Goal: Task Accomplishment & Management: Use online tool/utility

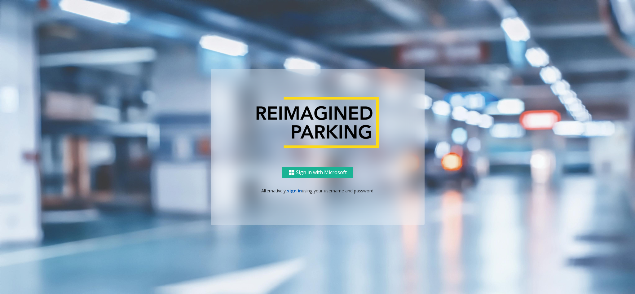
click at [296, 185] on link "sign in" at bounding box center [294, 191] width 15 height 6
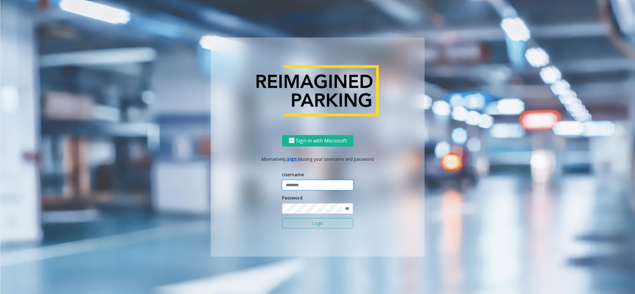
click at [296, 185] on input "text" at bounding box center [317, 185] width 71 height 11
type input "*********"
click at [321, 185] on button "Login" at bounding box center [317, 223] width 71 height 11
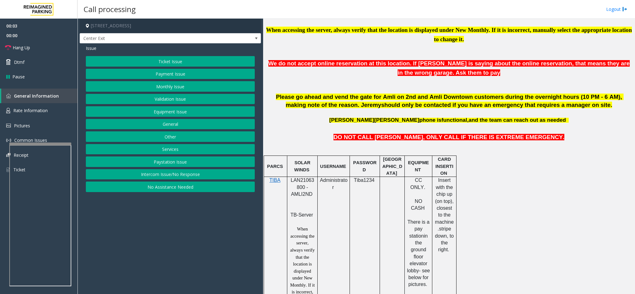
scroll to position [232, 0]
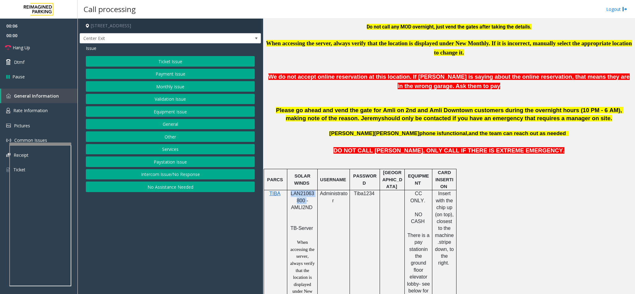
drag, startPoint x: 305, startPoint y: 204, endPoint x: 291, endPoint y: 194, distance: 17.1
click at [291, 185] on span "LAN21063800 - AMLI2ND" at bounding box center [302, 200] width 24 height 19
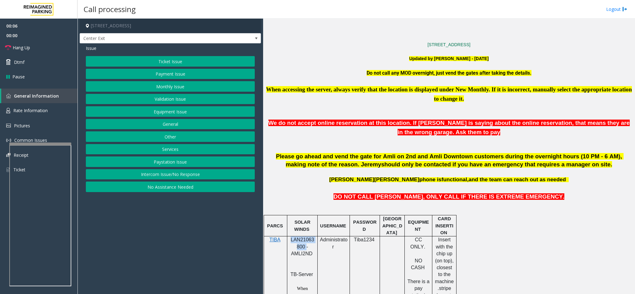
scroll to position [46, 0]
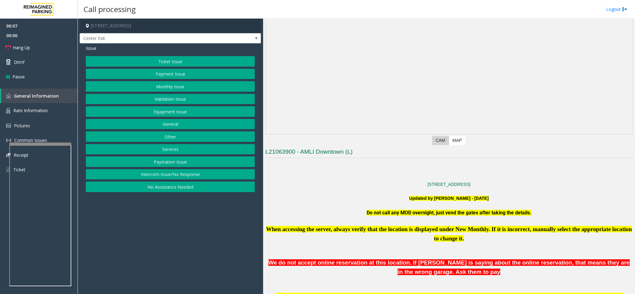
click at [371, 185] on p "[STREET_ADDRESS]" at bounding box center [448, 184] width 367 height 7
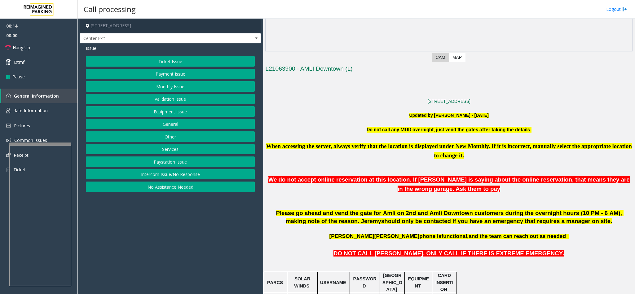
scroll to position [139, 0]
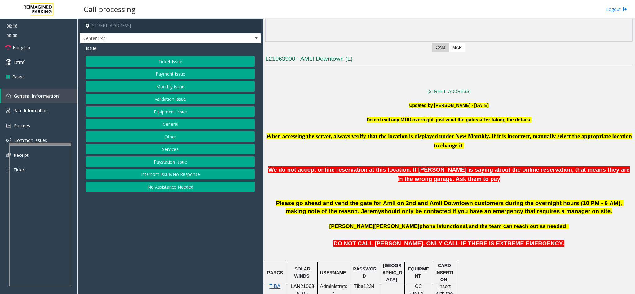
click at [174, 175] on button "Intercom Issue/No Response" at bounding box center [170, 174] width 169 height 11
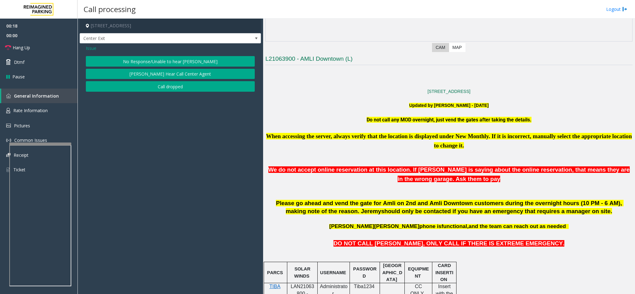
click at [168, 58] on button "No Response/Unable to hear [PERSON_NAME]" at bounding box center [170, 61] width 169 height 11
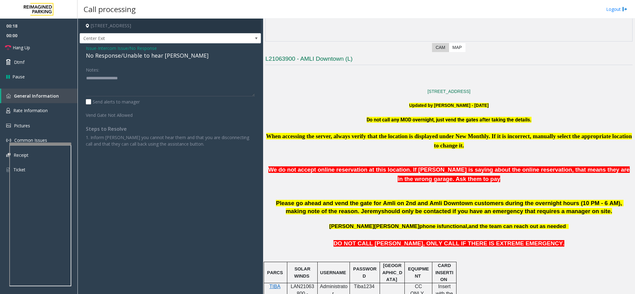
click at [160, 57] on div "No Response/Unable to hear [PERSON_NAME]" at bounding box center [170, 55] width 169 height 8
click at [153, 46] on span "Intercom Issue/No Response" at bounding box center [127, 48] width 59 height 7
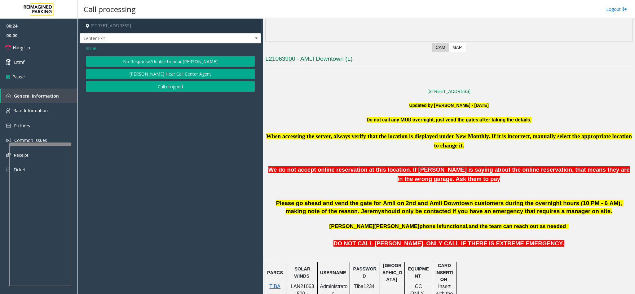
click at [94, 47] on span "Issue" at bounding box center [91, 48] width 11 height 7
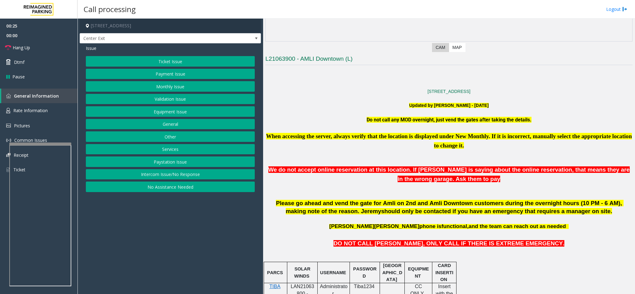
click at [173, 111] on button "Equipment Issue" at bounding box center [170, 111] width 169 height 11
click at [184, 114] on button "Gate / Door Won't Open" at bounding box center [170, 111] width 169 height 11
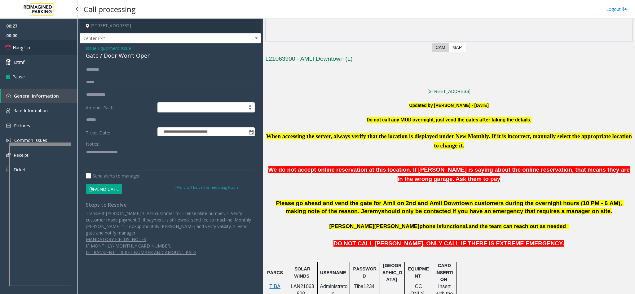
click at [46, 49] on link "Hang Up" at bounding box center [38, 47] width 77 height 15
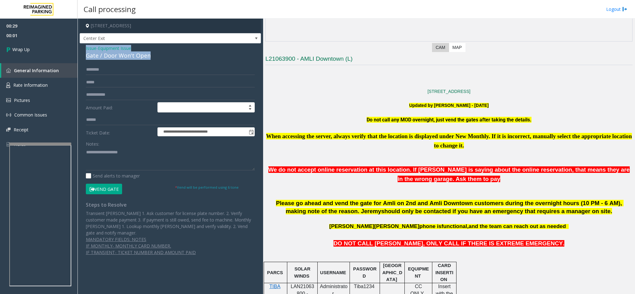
drag, startPoint x: 151, startPoint y: 59, endPoint x: 81, endPoint y: 48, distance: 71.1
click at [81, 48] on div "**********" at bounding box center [170, 152] width 181 height 218
click at [132, 151] on textarea at bounding box center [170, 158] width 169 height 23
drag, startPoint x: 139, startPoint y: 151, endPoint x: 103, endPoint y: 142, distance: 37.1
click at [103, 149] on textarea at bounding box center [170, 158] width 169 height 23
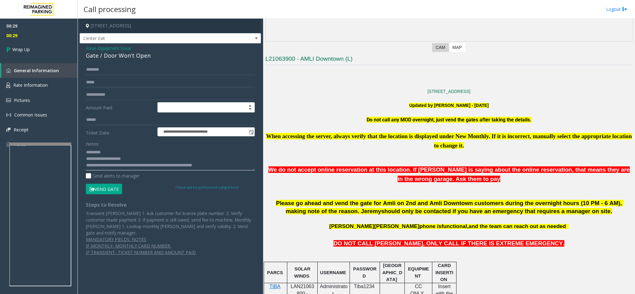
click at [126, 167] on textarea at bounding box center [170, 158] width 169 height 23
drag, startPoint x: 112, startPoint y: 153, endPoint x: 101, endPoint y: 152, distance: 10.6
click at [101, 152] on textarea at bounding box center [170, 158] width 169 height 23
type textarea "**********"
click at [61, 44] on link "Wrap Up" at bounding box center [38, 49] width 77 height 18
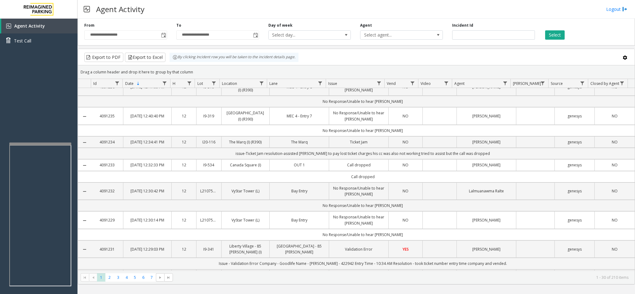
scroll to position [279, 0]
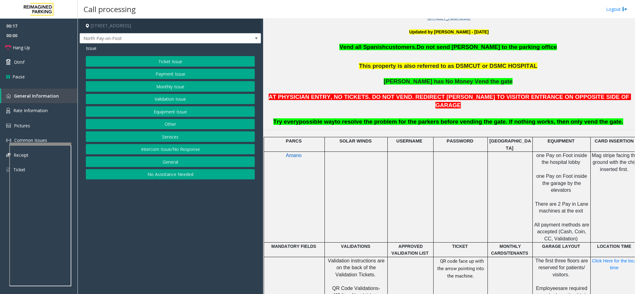
scroll to position [232, 0]
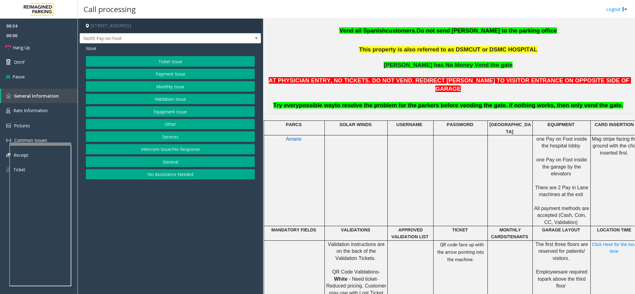
click at [176, 61] on button "Ticket Issue" at bounding box center [170, 61] width 169 height 11
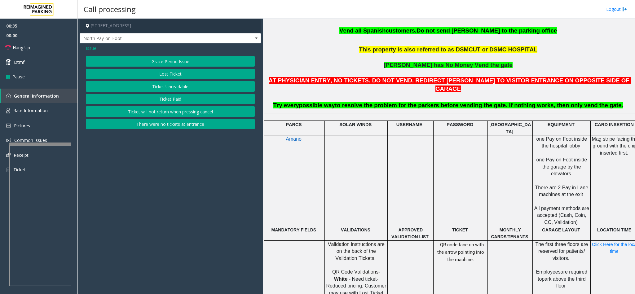
click at [176, 86] on button "Ticket Unreadable" at bounding box center [170, 86] width 169 height 11
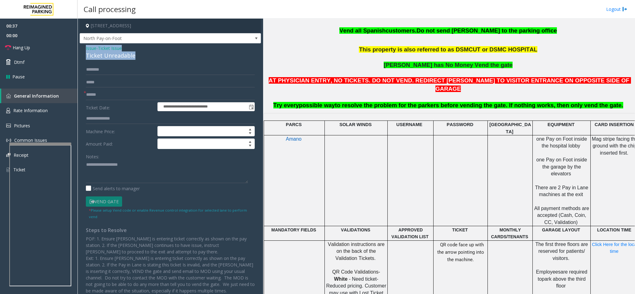
drag, startPoint x: 133, startPoint y: 54, endPoint x: 84, endPoint y: 48, distance: 49.3
click at [84, 48] on div "**********" at bounding box center [170, 174] width 181 height 263
click at [129, 163] on textarea at bounding box center [167, 171] width 162 height 23
drag, startPoint x: 130, startPoint y: 163, endPoint x: 101, endPoint y: 162, distance: 29.7
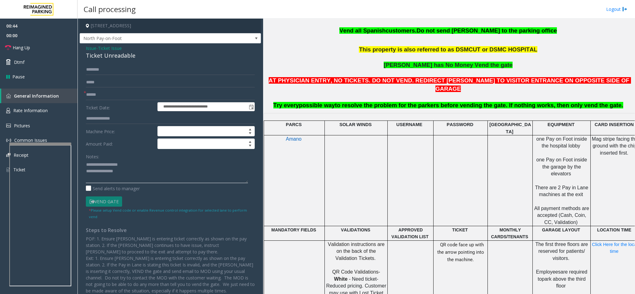
click at [101, 162] on textarea at bounding box center [167, 171] width 162 height 23
click at [140, 177] on textarea at bounding box center [167, 171] width 162 height 23
click at [34, 47] on link "Hang Up" at bounding box center [38, 47] width 77 height 15
click at [142, 183] on textarea at bounding box center [167, 171] width 162 height 23
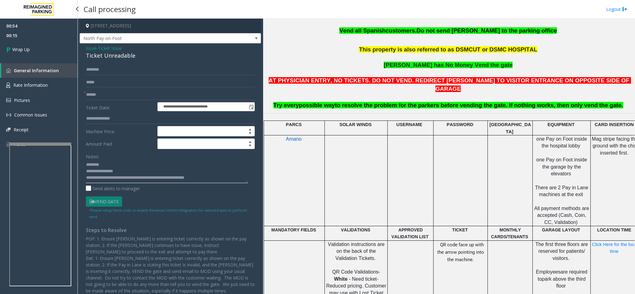
type textarea "**********"
click at [96, 91] on input "text" at bounding box center [170, 94] width 169 height 11
type input "**"
click at [27, 44] on link "Wrap Up" at bounding box center [38, 49] width 77 height 18
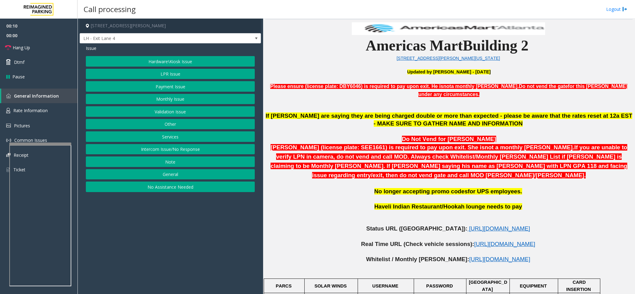
scroll to position [325, 0]
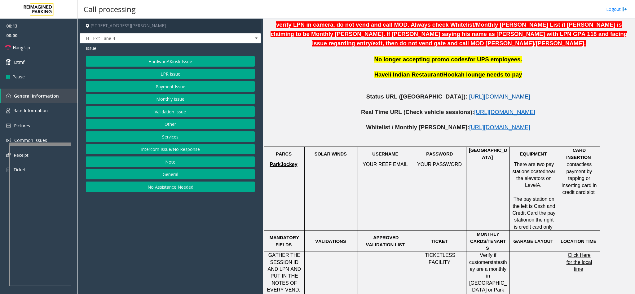
click at [423, 93] on span "[URL][DOMAIN_NAME]" at bounding box center [499, 96] width 61 height 7
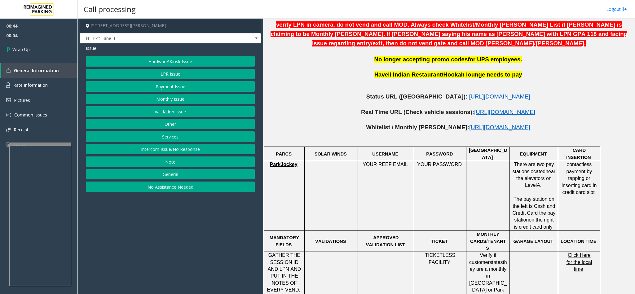
click at [182, 59] on button "Hardware\Kiosk Issue" at bounding box center [170, 61] width 169 height 11
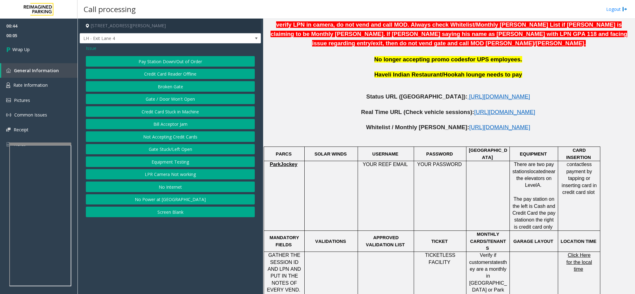
click at [175, 97] on button "Gate / Door Won't Open" at bounding box center [170, 99] width 169 height 11
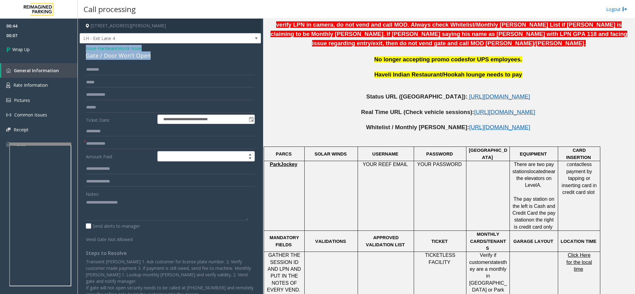
drag, startPoint x: 153, startPoint y: 53, endPoint x: 78, endPoint y: 46, distance: 75.6
click at [78, 46] on app-call-processing-form "**********" at bounding box center [169, 156] width 185 height 275
type textarea "**********"
click at [96, 143] on input "text" at bounding box center [170, 143] width 169 height 11
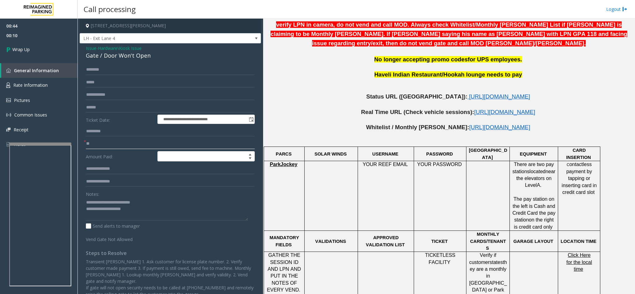
type input "**"
drag, startPoint x: 155, startPoint y: 199, endPoint x: 101, endPoint y: 204, distance: 53.5
click at [101, 185] on textarea at bounding box center [167, 208] width 162 height 23
click at [155, 185] on textarea at bounding box center [167, 208] width 162 height 23
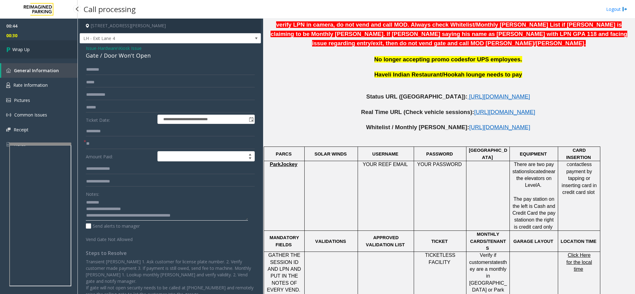
type textarea "**********"
click at [0, 44] on link "Wrap Up" at bounding box center [38, 49] width 77 height 18
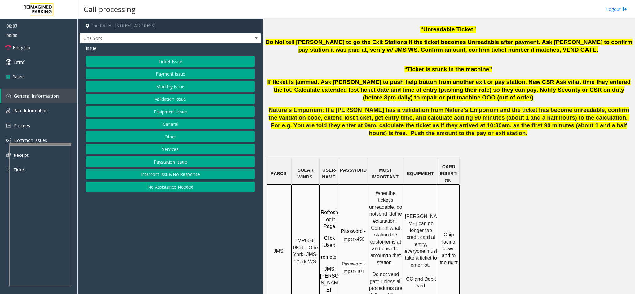
scroll to position [372, 0]
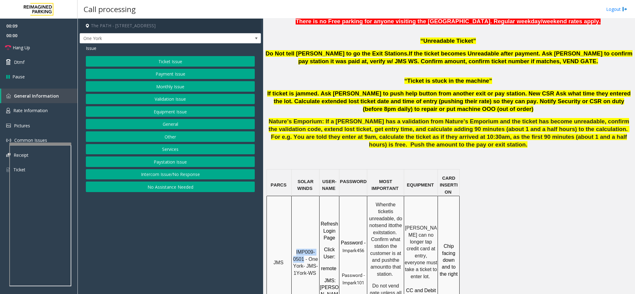
drag, startPoint x: 305, startPoint y: 234, endPoint x: 295, endPoint y: 229, distance: 10.7
click at [295, 185] on p "IMP009-0501 - One York- JMS-1York-WS" at bounding box center [305, 263] width 27 height 28
click at [301, 185] on span "IMP009-0501 - One York- JMS-1York-WS" at bounding box center [306, 262] width 26 height 26
drag, startPoint x: 306, startPoint y: 235, endPoint x: 296, endPoint y: 229, distance: 11.2
click at [296, 185] on p "IMP009-0501 - One York- JMS-1York-WS" at bounding box center [305, 263] width 27 height 28
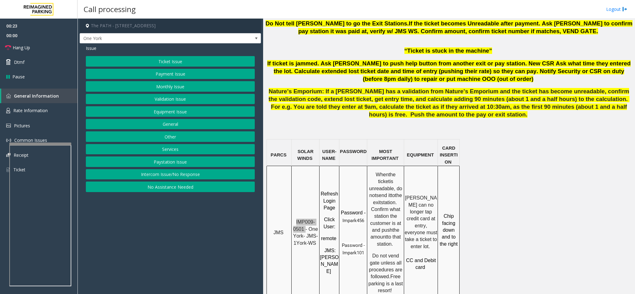
scroll to position [418, 0]
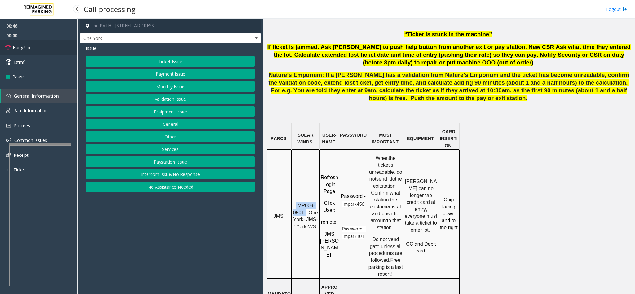
click at [48, 47] on link "Hang Up" at bounding box center [38, 47] width 77 height 15
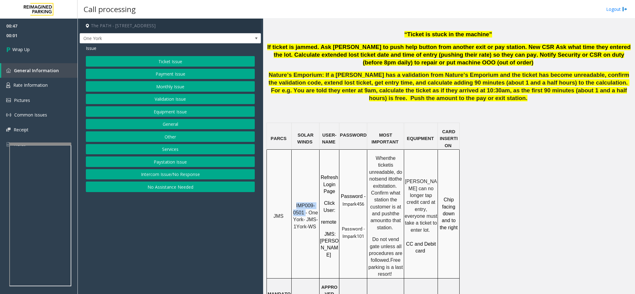
click at [177, 70] on div "Ticket Issue Payment Issue Monthly Issue Validation Issue Equipment Issue Gener…" at bounding box center [170, 124] width 169 height 136
click at [177, 70] on button "Payment Issue" at bounding box center [170, 74] width 169 height 11
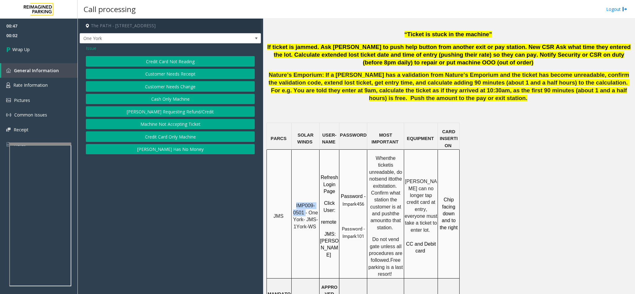
click at [194, 64] on button "Credit Card Not Reading" at bounding box center [170, 61] width 169 height 11
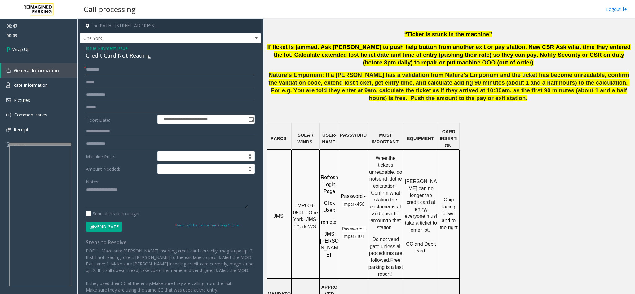
click at [123, 72] on input "text" at bounding box center [170, 69] width 169 height 11
type input "**"
drag, startPoint x: 153, startPoint y: 56, endPoint x: 83, endPoint y: 47, distance: 70.9
click at [83, 47] on div "**********" at bounding box center [170, 190] width 181 height 295
click at [133, 185] on textarea at bounding box center [167, 196] width 162 height 23
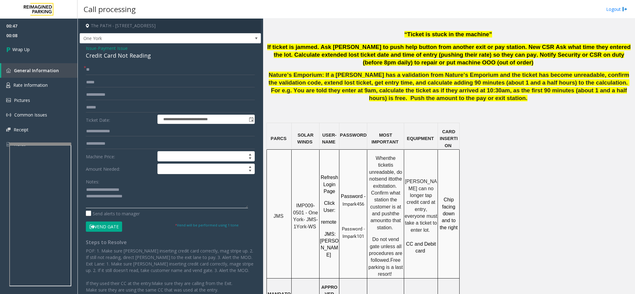
drag, startPoint x: 133, startPoint y: 190, endPoint x: 102, endPoint y: 188, distance: 31.3
click at [102, 185] on textarea at bounding box center [167, 196] width 162 height 23
click at [160, 185] on textarea at bounding box center [167, 196] width 162 height 23
type textarea "**********"
click at [29, 52] on span "Wrap Up" at bounding box center [20, 49] width 17 height 7
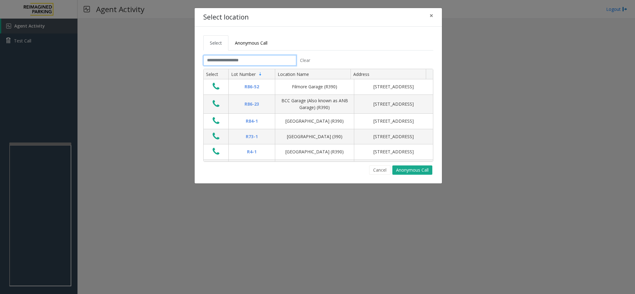
click at [286, 63] on input "text" at bounding box center [249, 60] width 93 height 11
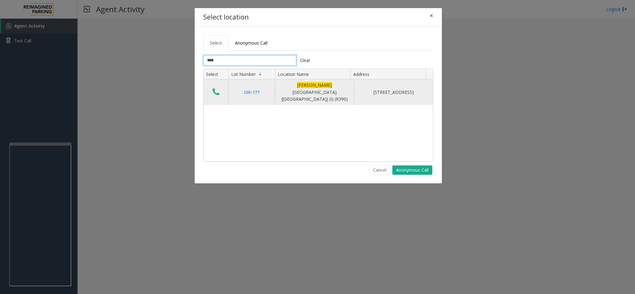
type input "****"
click at [214, 89] on icon "Data table" at bounding box center [215, 92] width 7 height 9
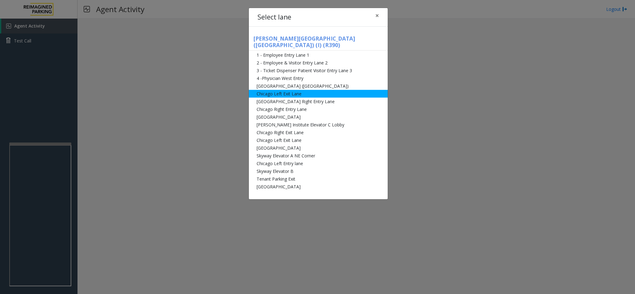
click at [271, 90] on li "Chicago Left Exit Lane" at bounding box center [318, 94] width 139 height 8
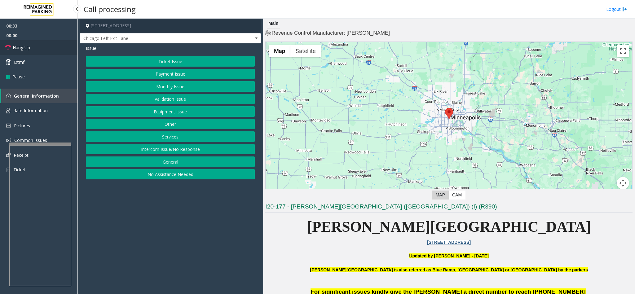
click at [40, 46] on link "Hang Up" at bounding box center [38, 47] width 77 height 15
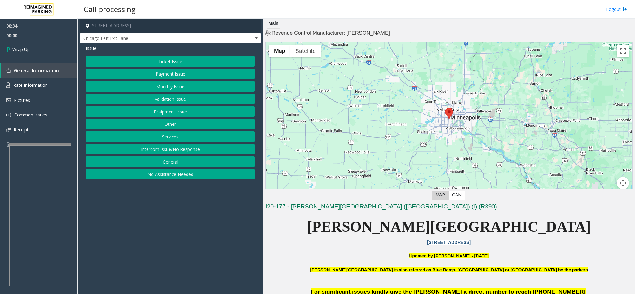
click at [177, 112] on button "Equipment Issue" at bounding box center [170, 111] width 169 height 11
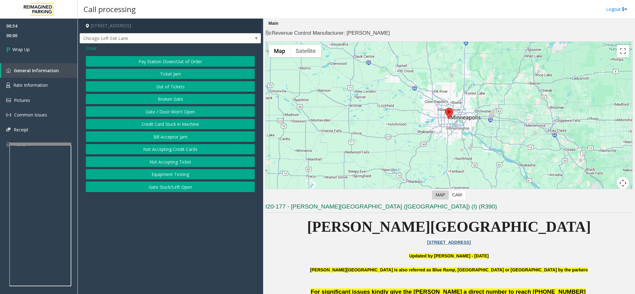
click at [184, 112] on button "Gate / Door Won't Open" at bounding box center [170, 111] width 169 height 11
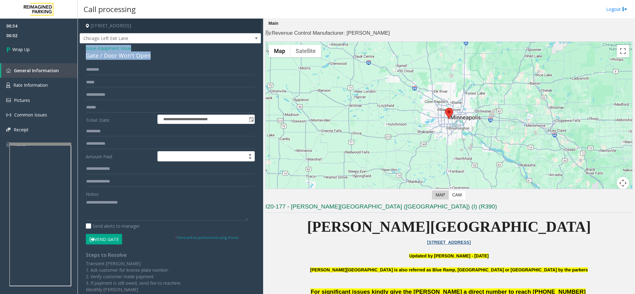
drag, startPoint x: 152, startPoint y: 59, endPoint x: 81, endPoint y: 48, distance: 71.9
click at [81, 48] on div "**********" at bounding box center [170, 197] width 181 height 308
click at [145, 185] on textarea at bounding box center [167, 208] width 162 height 23
drag, startPoint x: 145, startPoint y: 202, endPoint x: 101, endPoint y: 204, distance: 44.6
click at [101, 185] on textarea at bounding box center [167, 208] width 162 height 23
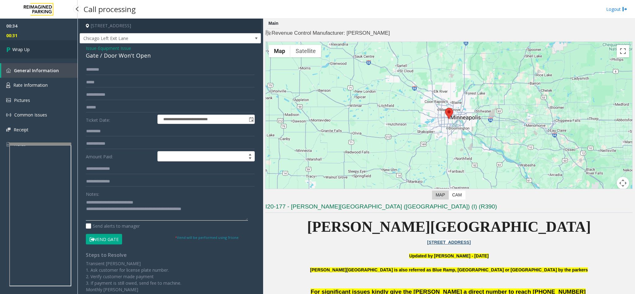
type textarea "**********"
click at [46, 53] on link "Wrap Up" at bounding box center [38, 49] width 77 height 18
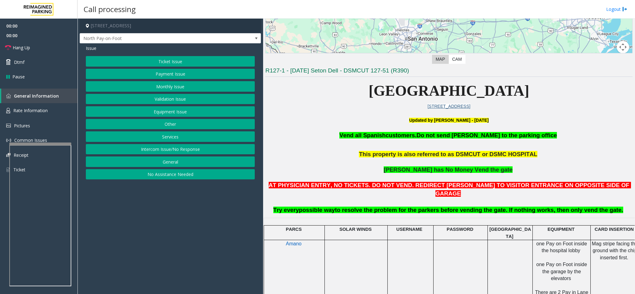
scroll to position [139, 0]
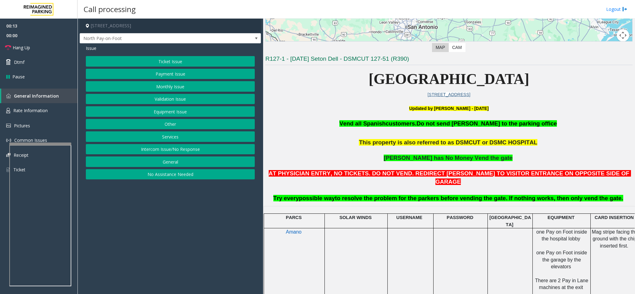
click at [180, 111] on button "Equipment Issue" at bounding box center [170, 111] width 169 height 11
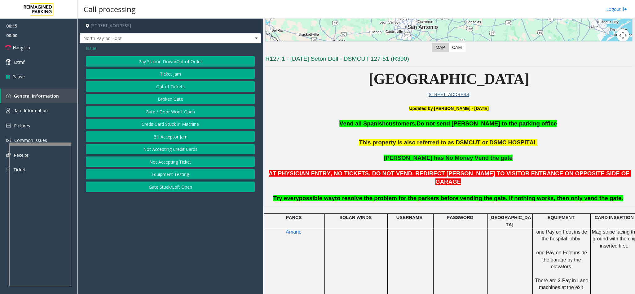
click at [197, 73] on button "Ticket Jam" at bounding box center [170, 74] width 169 height 11
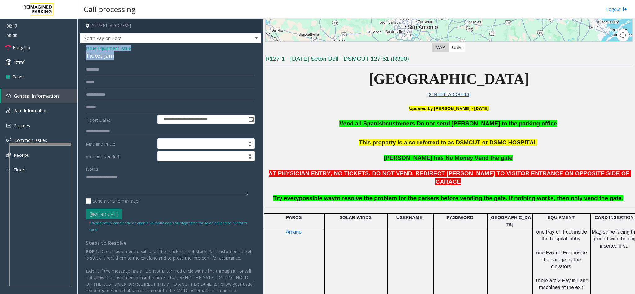
drag, startPoint x: 117, startPoint y: 57, endPoint x: 84, endPoint y: 49, distance: 34.3
click at [84, 49] on div "**********" at bounding box center [170, 181] width 181 height 276
click at [139, 176] on textarea at bounding box center [167, 183] width 162 height 23
drag, startPoint x: 136, startPoint y: 176, endPoint x: 101, endPoint y: 176, distance: 35.0
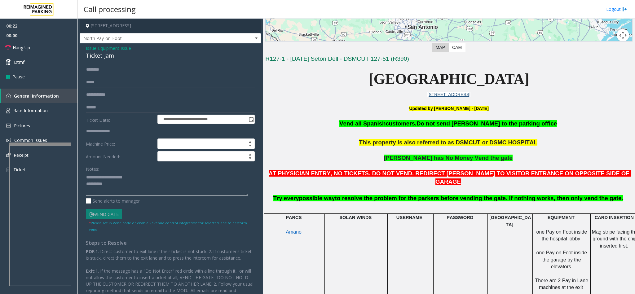
click at [101, 176] on textarea at bounding box center [167, 183] width 162 height 23
click at [148, 185] on textarea at bounding box center [167, 183] width 162 height 23
click at [147, 185] on textarea at bounding box center [167, 183] width 162 height 23
click at [214, 185] on textarea at bounding box center [167, 183] width 162 height 23
click at [212, 185] on textarea at bounding box center [167, 183] width 162 height 23
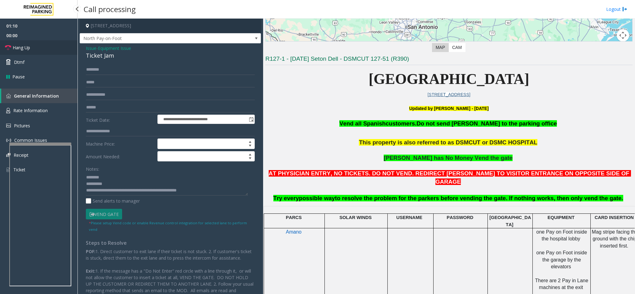
click at [49, 44] on link "Hang Up" at bounding box center [38, 47] width 77 height 15
click at [211, 185] on textarea at bounding box center [167, 183] width 162 height 23
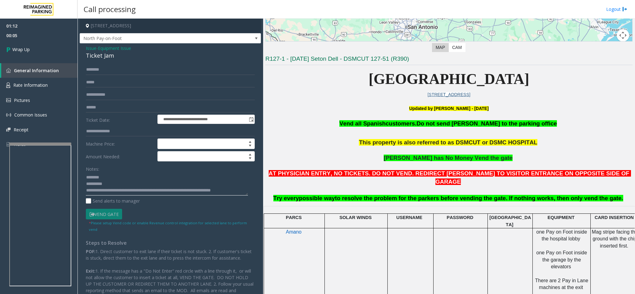
scroll to position [5, 0]
type textarea "**********"
click at [36, 38] on span "00:14" at bounding box center [38, 36] width 77 height 10
click at [30, 48] on link "Wrap Up" at bounding box center [38, 49] width 77 height 18
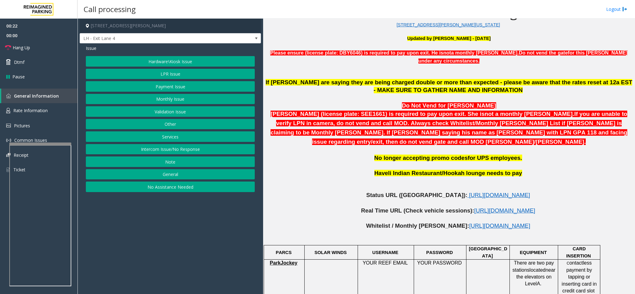
scroll to position [232, 0]
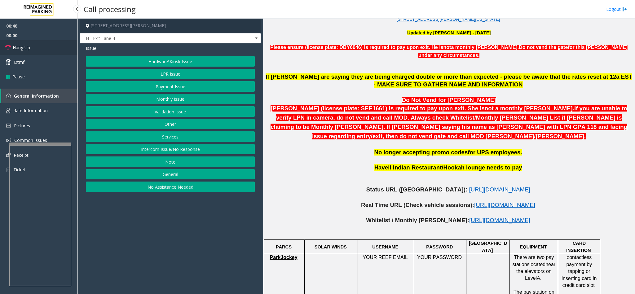
click at [49, 48] on link "Hang Up" at bounding box center [38, 47] width 77 height 15
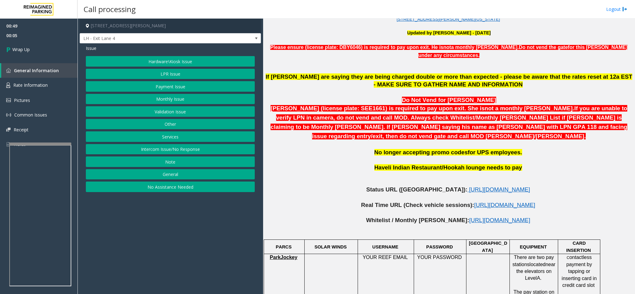
click at [183, 56] on div "Issue Hardware\Kiosk Issue LPR Issue Payment Issue Monthly Issue Validation Iss…" at bounding box center [170, 119] width 181 height 152
click at [181, 57] on button "Hardware\Kiosk Issue" at bounding box center [170, 61] width 169 height 11
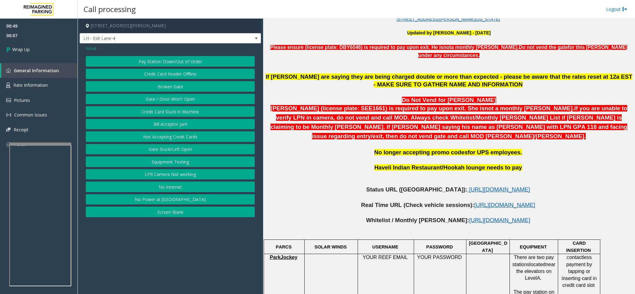
click at [183, 103] on button "Gate / Door Won't Open" at bounding box center [170, 99] width 169 height 11
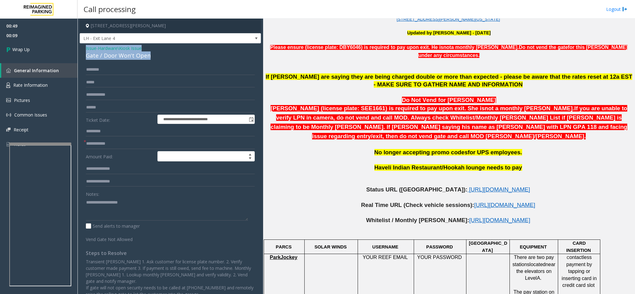
drag, startPoint x: 151, startPoint y: 59, endPoint x: 81, endPoint y: 49, distance: 70.0
click at [81, 49] on div "**********" at bounding box center [170, 176] width 181 height 267
click at [149, 185] on textarea at bounding box center [167, 208] width 162 height 23
drag, startPoint x: 148, startPoint y: 201, endPoint x: 101, endPoint y: 199, distance: 47.1
click at [101, 185] on textarea at bounding box center [167, 208] width 162 height 23
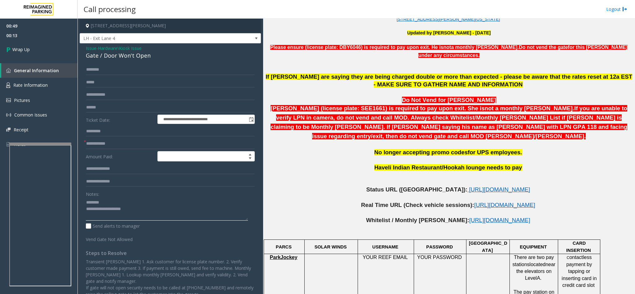
click at [149, 185] on textarea at bounding box center [167, 208] width 162 height 23
type textarea "**********"
click at [118, 149] on input "text" at bounding box center [170, 143] width 169 height 11
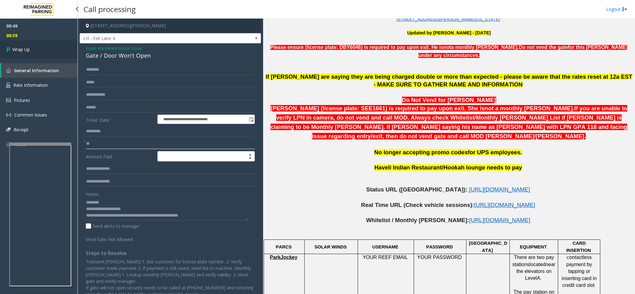
type input "**"
click at [36, 42] on link "Wrap Up" at bounding box center [38, 49] width 77 height 18
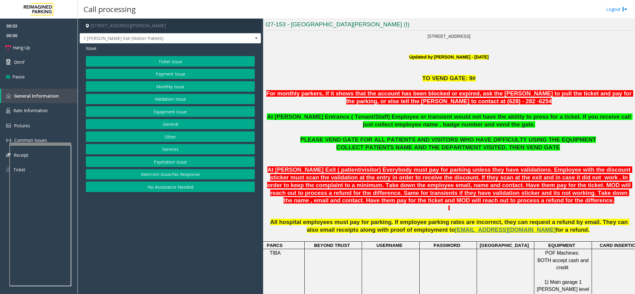
scroll to position [186, 0]
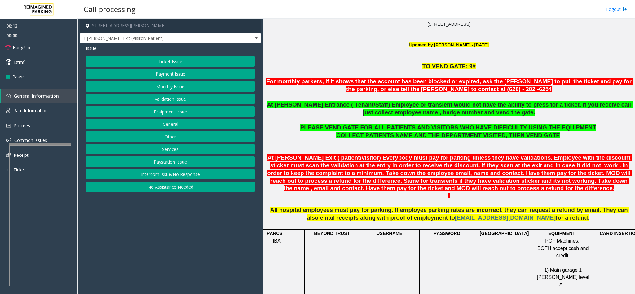
click at [169, 113] on button "Equipment Issue" at bounding box center [170, 111] width 169 height 11
click at [46, 47] on link "Hang Up" at bounding box center [38, 47] width 77 height 15
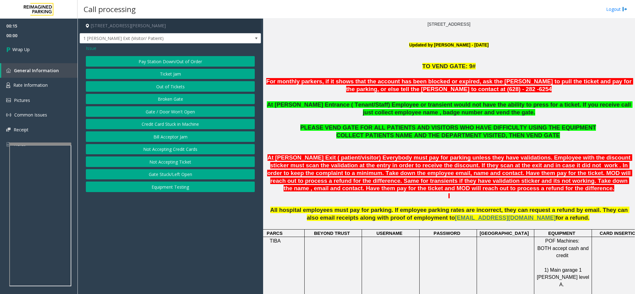
click at [180, 185] on button "Equipment Testing" at bounding box center [170, 186] width 169 height 11
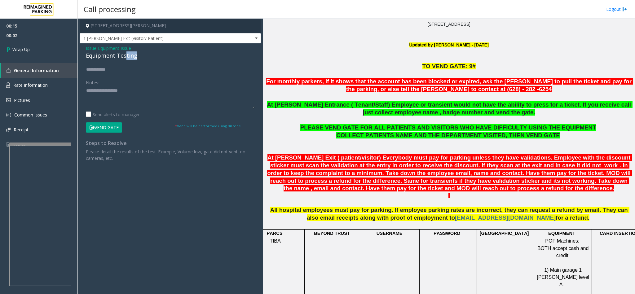
drag, startPoint x: 125, startPoint y: 57, endPoint x: 125, endPoint y: 60, distance: 3.8
click at [125, 60] on div "Issue - Equipment Issue Equipment Testing Notes: Send alerts to manager Vend Ga…" at bounding box center [170, 105] width 181 height 124
click at [129, 55] on div "Equipment Testing" at bounding box center [170, 55] width 169 height 8
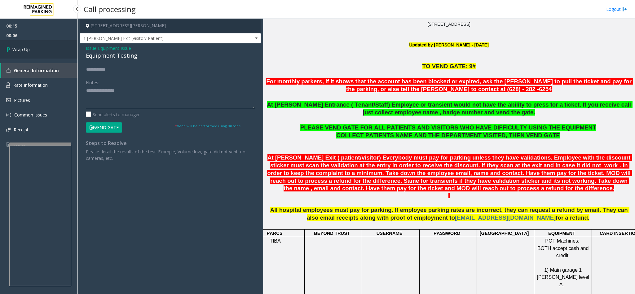
type textarea "**********"
click at [38, 49] on link "Wrap Up" at bounding box center [38, 49] width 77 height 18
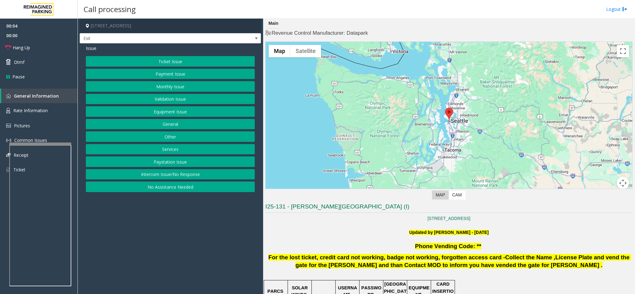
click at [167, 64] on button "Ticket Issue" at bounding box center [170, 61] width 169 height 11
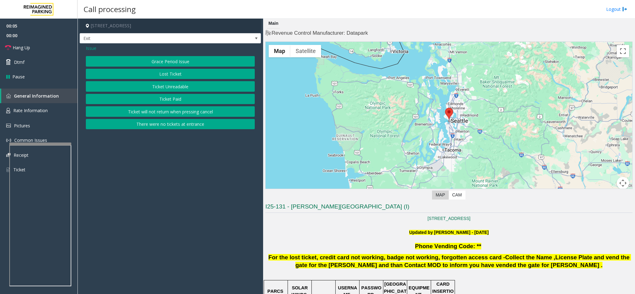
click at [170, 88] on button "Ticket Unreadable" at bounding box center [170, 86] width 169 height 11
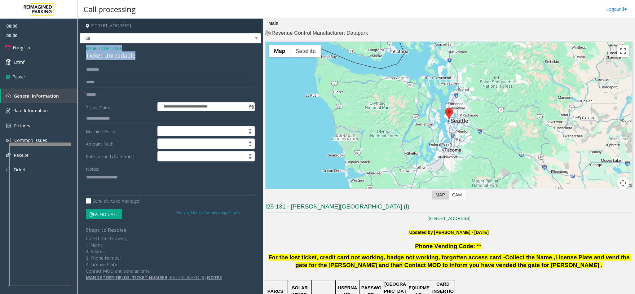
drag, startPoint x: 134, startPoint y: 58, endPoint x: 83, endPoint y: 46, distance: 52.3
click at [83, 46] on div "**********" at bounding box center [170, 164] width 181 height 243
click at [137, 181] on textarea at bounding box center [170, 183] width 169 height 23
drag, startPoint x: 130, startPoint y: 178, endPoint x: 99, endPoint y: 175, distance: 30.8
click at [99, 175] on textarea at bounding box center [170, 183] width 169 height 23
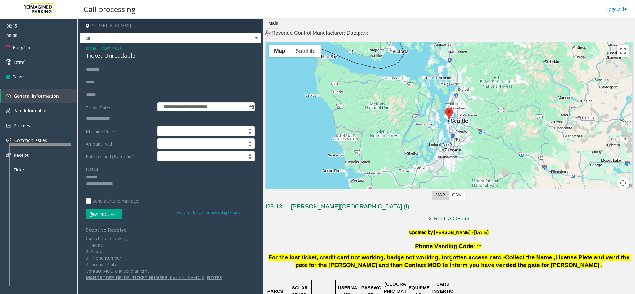
click at [134, 185] on textarea at bounding box center [170, 183] width 169 height 23
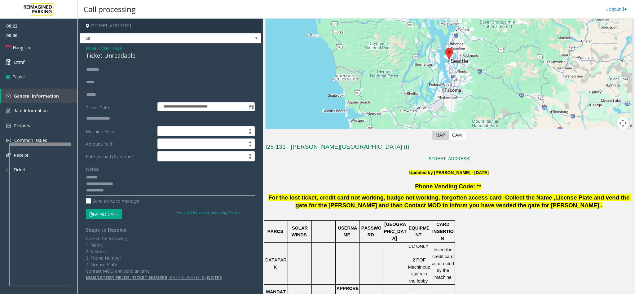
scroll to position [93, 0]
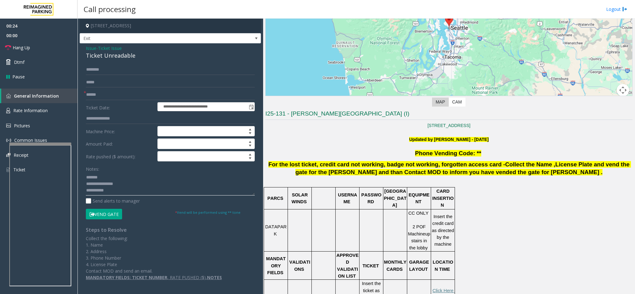
type textarea "**********"
click at [114, 92] on input "text" at bounding box center [170, 94] width 169 height 11
click at [116, 185] on textarea at bounding box center [170, 183] width 169 height 23
click at [111, 90] on input "text" at bounding box center [170, 94] width 169 height 11
click at [129, 185] on textarea at bounding box center [170, 183] width 169 height 23
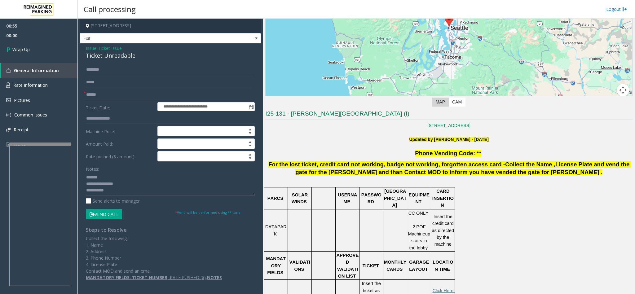
click at [110, 88] on form "**********" at bounding box center [170, 141] width 169 height 155
click at [106, 92] on input "text" at bounding box center [170, 94] width 169 height 11
type input "**"
click at [132, 185] on textarea at bounding box center [170, 183] width 169 height 23
type textarea "**********"
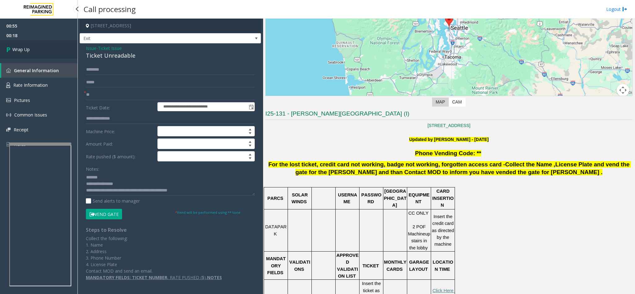
click at [31, 50] on link "Wrap Up" at bounding box center [38, 49] width 77 height 18
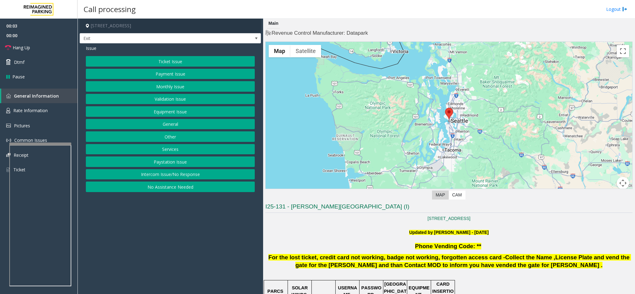
click at [169, 60] on button "Ticket Issue" at bounding box center [170, 61] width 169 height 11
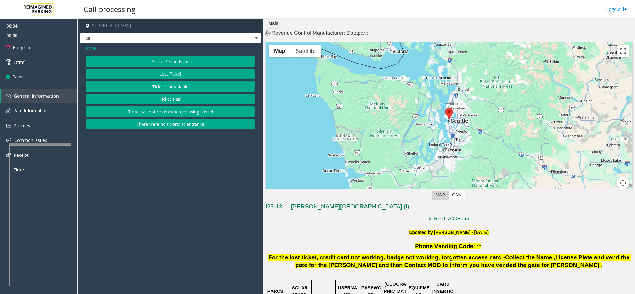
click at [174, 86] on button "Ticket Unreadable" at bounding box center [170, 86] width 169 height 11
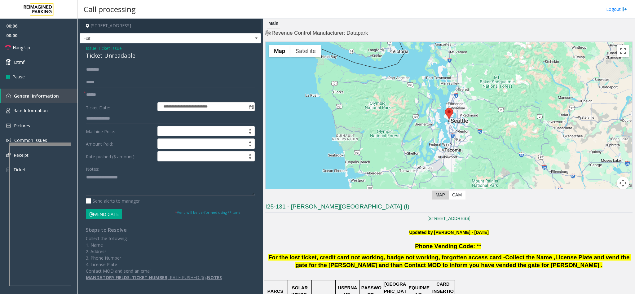
click at [104, 95] on input "text" at bounding box center [170, 94] width 169 height 11
click at [123, 96] on input "text" at bounding box center [170, 94] width 169 height 11
drag, startPoint x: 135, startPoint y: 55, endPoint x: 82, endPoint y: 47, distance: 53.5
click at [81, 47] on div "**********" at bounding box center [170, 164] width 181 height 243
click at [124, 181] on textarea at bounding box center [170, 183] width 169 height 23
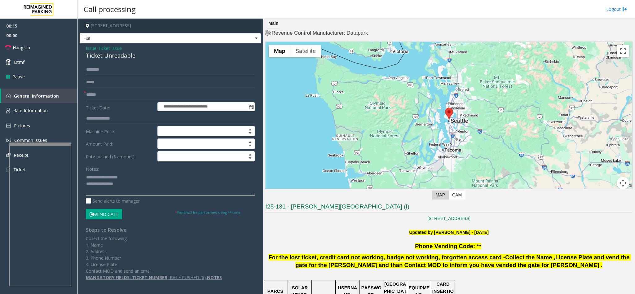
drag, startPoint x: 124, startPoint y: 181, endPoint x: 108, endPoint y: 180, distance: 16.4
click at [106, 180] on textarea at bounding box center [170, 183] width 169 height 23
type textarea "**********"
click at [109, 91] on input "text" at bounding box center [170, 94] width 169 height 11
type input "**"
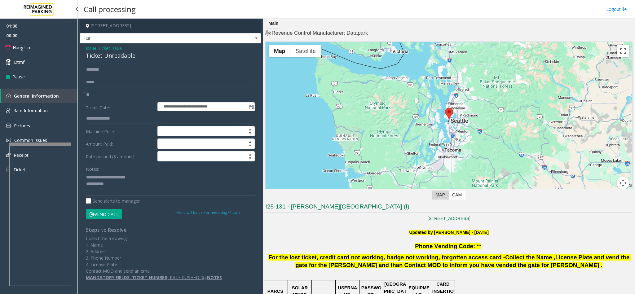
click at [133, 67] on input "text" at bounding box center [170, 69] width 169 height 11
click at [116, 74] on input "text" at bounding box center [170, 69] width 169 height 11
click at [118, 185] on textarea at bounding box center [170, 183] width 169 height 23
click at [112, 69] on input "********" at bounding box center [170, 69] width 169 height 11
drag, startPoint x: 103, startPoint y: 71, endPoint x: 69, endPoint y: 72, distance: 33.5
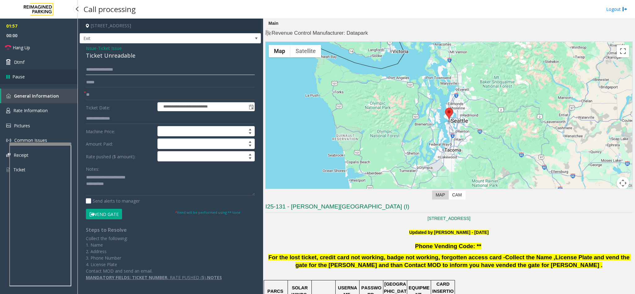
click at [68, 73] on app-root "**********" at bounding box center [317, 147] width 635 height 294
type input "********"
click at [113, 185] on button "Vend Gate" at bounding box center [104, 214] width 36 height 11
click at [129, 185] on textarea at bounding box center [170, 183] width 169 height 23
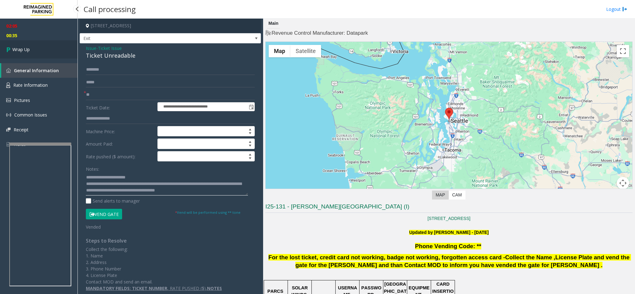
type textarea "**********"
click at [35, 49] on link "Wrap Up" at bounding box center [38, 49] width 77 height 18
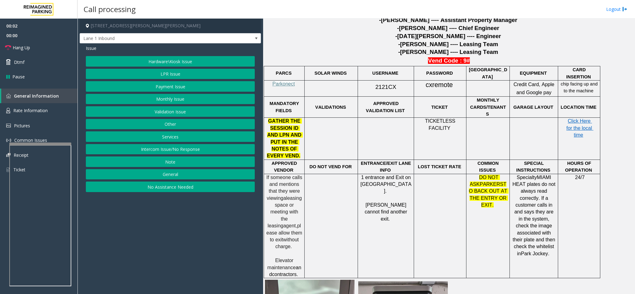
scroll to position [325, 0]
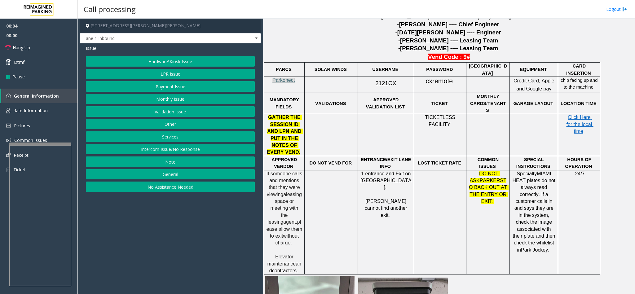
click at [280, 83] on span "Parkonect" at bounding box center [283, 79] width 22 height 5
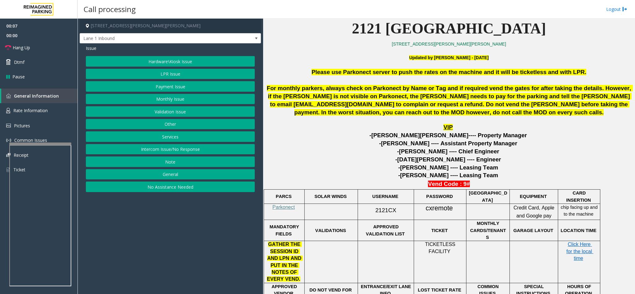
scroll to position [186, 0]
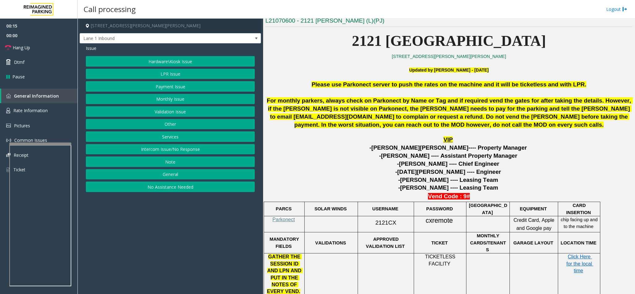
click at [174, 100] on button "Monthly Issue" at bounding box center [170, 99] width 169 height 11
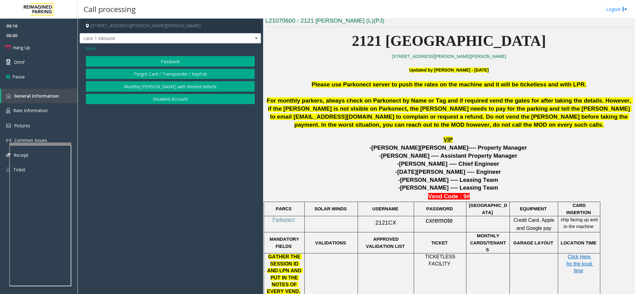
click at [174, 61] on button "Passback" at bounding box center [170, 61] width 169 height 11
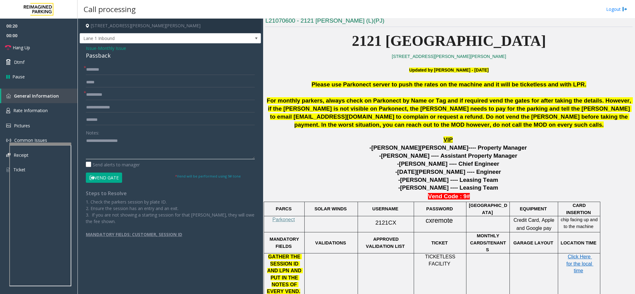
click at [133, 145] on textarea at bounding box center [170, 147] width 169 height 23
drag, startPoint x: 110, startPoint y: 141, endPoint x: 84, endPoint y: 140, distance: 25.7
click at [84, 140] on div "* * Notes: Send alerts to manager Vend Gate * Vend will be performed using 9# t…" at bounding box center [170, 150] width 178 height 173
type textarea "**********"
click at [98, 69] on input "text" at bounding box center [170, 69] width 169 height 11
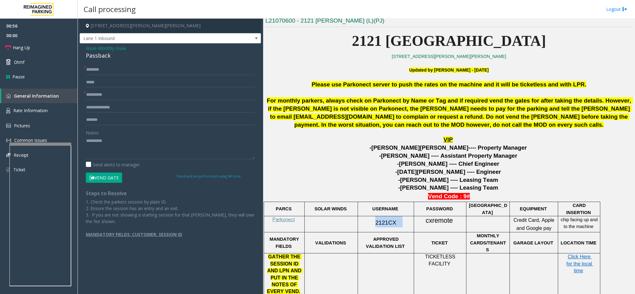
drag, startPoint x: 405, startPoint y: 221, endPoint x: 373, endPoint y: 228, distance: 32.9
click at [373, 185] on p "2121CX" at bounding box center [385, 221] width 51 height 11
copy p "2121CX"
click at [101, 95] on input "text" at bounding box center [170, 94] width 169 height 11
click at [106, 70] on input "text" at bounding box center [170, 69] width 169 height 11
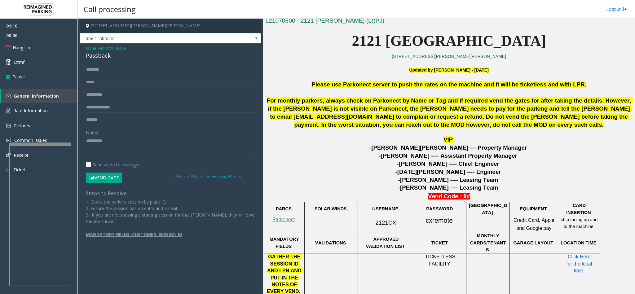
click at [107, 70] on input "text" at bounding box center [170, 69] width 169 height 11
click at [161, 69] on input "**********" at bounding box center [170, 69] width 169 height 11
type input "**********"
click at [119, 46] on span "Monthly Issue" at bounding box center [112, 48] width 28 height 7
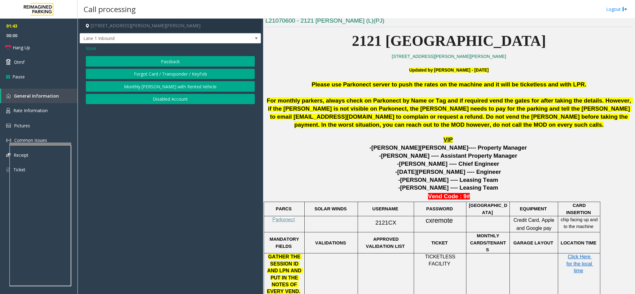
click at [95, 49] on span "Issue" at bounding box center [91, 48] width 11 height 7
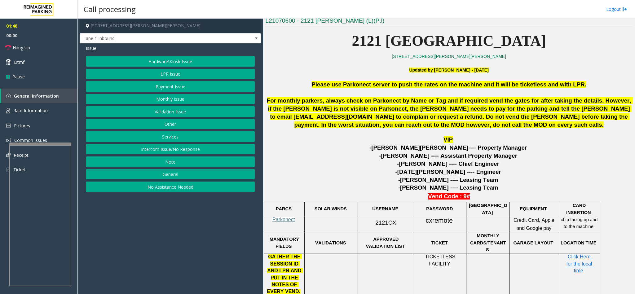
click at [171, 139] on button "Services" at bounding box center [170, 136] width 169 height 11
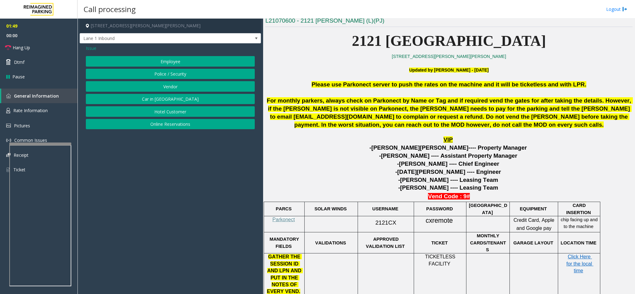
click at [174, 59] on button "Employee" at bounding box center [170, 61] width 169 height 11
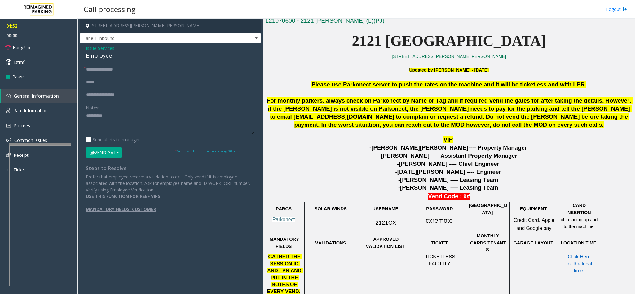
drag, startPoint x: 125, startPoint y: 115, endPoint x: 85, endPoint y: 114, distance: 40.0
click at [85, 114] on div "**********" at bounding box center [170, 141] width 178 height 155
drag, startPoint x: 136, startPoint y: 72, endPoint x: 136, endPoint y: 76, distance: 5.0
click at [137, 72] on input "**********" at bounding box center [170, 69] width 169 height 11
click at [112, 150] on button "Vend Gate" at bounding box center [104, 152] width 36 height 11
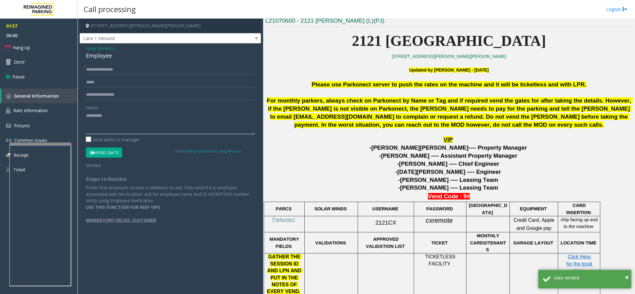
click at [86, 115] on textarea at bounding box center [170, 122] width 169 height 23
click at [89, 116] on textarea at bounding box center [170, 122] width 169 height 23
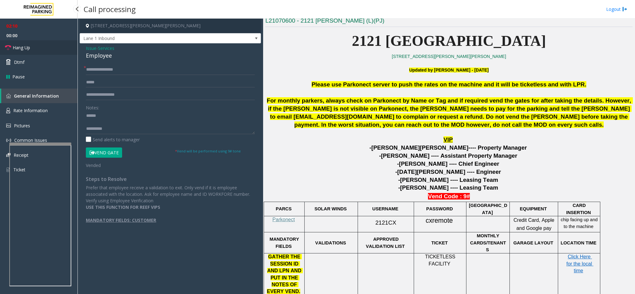
click at [25, 46] on span "Hang Up" at bounding box center [21, 47] width 17 height 7
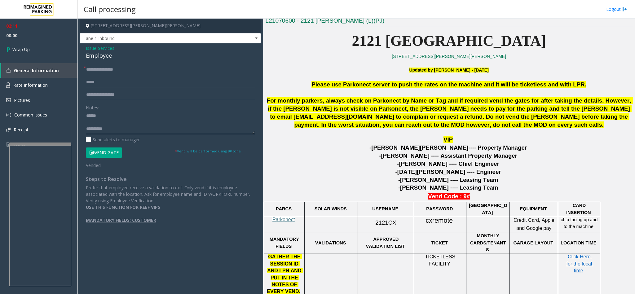
click at [117, 123] on textarea at bounding box center [170, 122] width 169 height 23
click at [117, 121] on textarea at bounding box center [170, 122] width 169 height 23
drag, startPoint x: 118, startPoint y: 52, endPoint x: 81, endPoint y: 55, distance: 37.0
click at [81, 55] on div "**********" at bounding box center [170, 139] width 181 height 193
copy div "Employee"
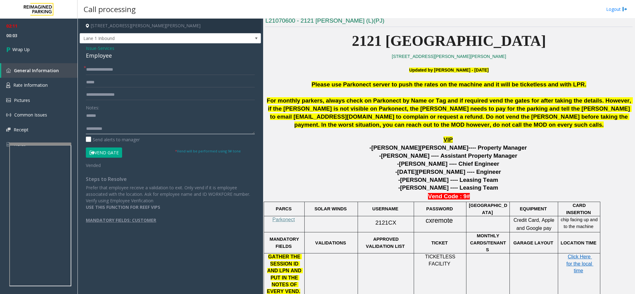
paste textarea "********"
click at [105, 116] on textarea at bounding box center [170, 122] width 169 height 23
click at [130, 129] on textarea at bounding box center [170, 122] width 169 height 23
click at [87, 129] on textarea at bounding box center [170, 122] width 169 height 23
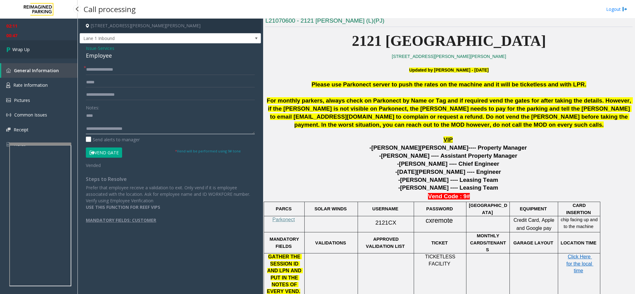
type textarea "**********"
click at [29, 46] on span "Wrap Up" at bounding box center [20, 49] width 17 height 7
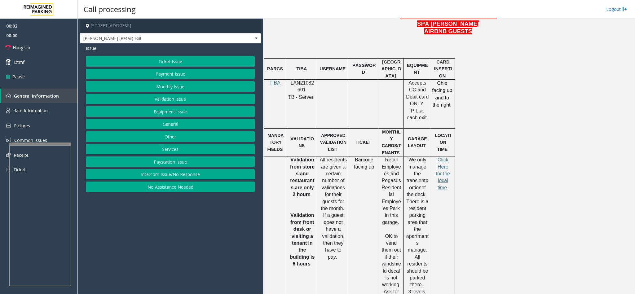
scroll to position [372, 0]
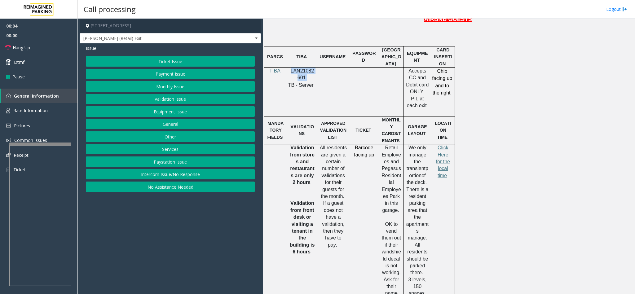
drag, startPoint x: 308, startPoint y: 82, endPoint x: 290, endPoint y: 77, distance: 18.6
click at [290, 77] on p "LAN21082601" at bounding box center [301, 75] width 25 height 14
copy p "LAN21082601"
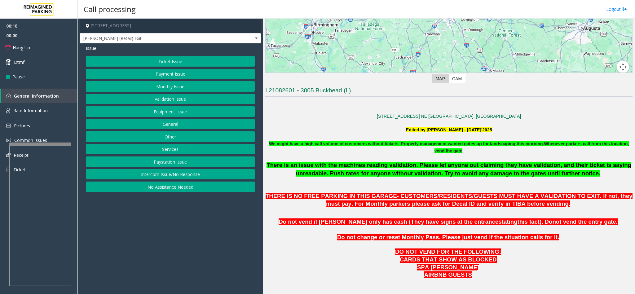
scroll to position [93, 0]
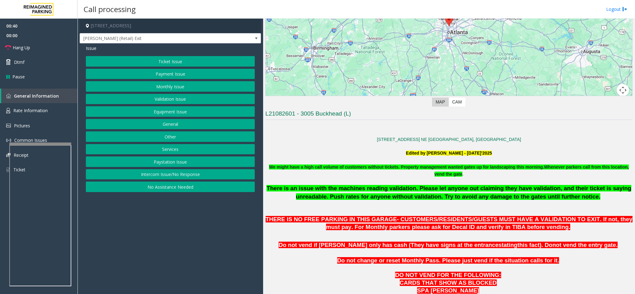
click at [190, 88] on button "Monthly Issue" at bounding box center [170, 86] width 169 height 11
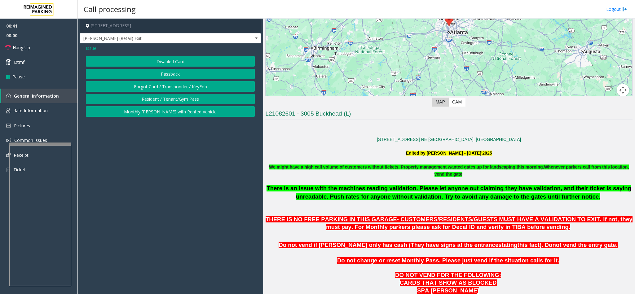
click at [207, 61] on button "Disabled Card" at bounding box center [170, 61] width 169 height 11
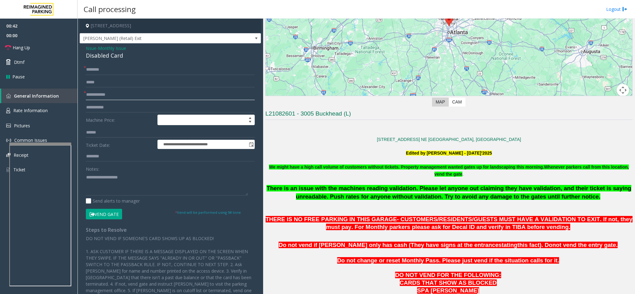
click at [124, 94] on input "text" at bounding box center [170, 94] width 169 height 11
click at [137, 93] on input "text" at bounding box center [170, 94] width 169 height 11
type input "**"
click at [45, 48] on link "Hang Up" at bounding box center [38, 47] width 77 height 15
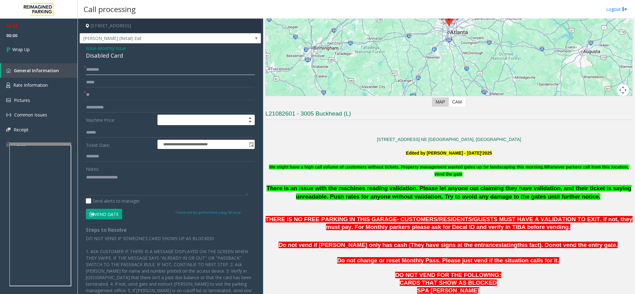
click at [124, 70] on input "text" at bounding box center [170, 69] width 169 height 11
type input "**"
drag, startPoint x: 124, startPoint y: 55, endPoint x: 80, endPoint y: 45, distance: 45.4
click at [80, 45] on div "**********" at bounding box center [170, 187] width 181 height 289
click at [136, 178] on textarea at bounding box center [167, 183] width 162 height 23
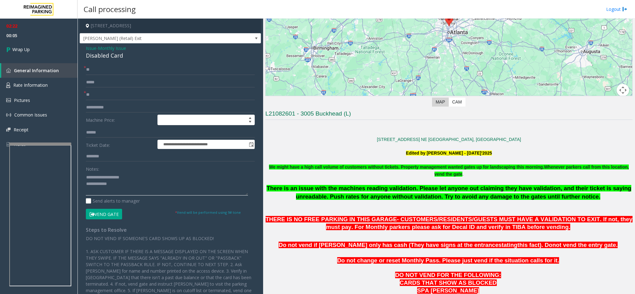
drag, startPoint x: 135, startPoint y: 178, endPoint x: 103, endPoint y: 177, distance: 31.9
click at [103, 177] on textarea at bounding box center [167, 183] width 162 height 23
click at [154, 177] on textarea at bounding box center [167, 183] width 162 height 23
type textarea "**********"
click at [112, 47] on span "Monthly Issue" at bounding box center [112, 48] width 28 height 7
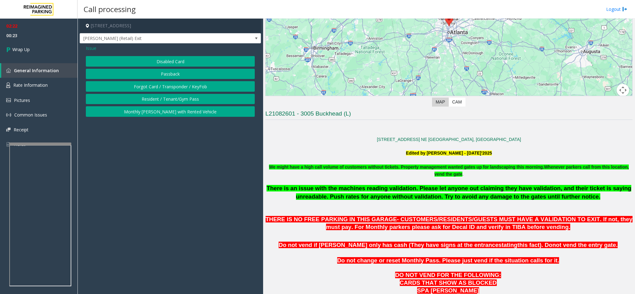
click at [92, 50] on span "Issue" at bounding box center [91, 48] width 11 height 7
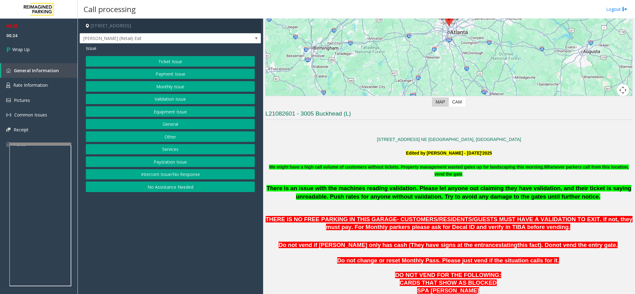
click at [177, 157] on div "Ticket Issue Payment Issue Monthly Issue Validation Issue Equipment Issue Gener…" at bounding box center [170, 124] width 169 height 136
click at [177, 154] on button "Services" at bounding box center [170, 149] width 169 height 11
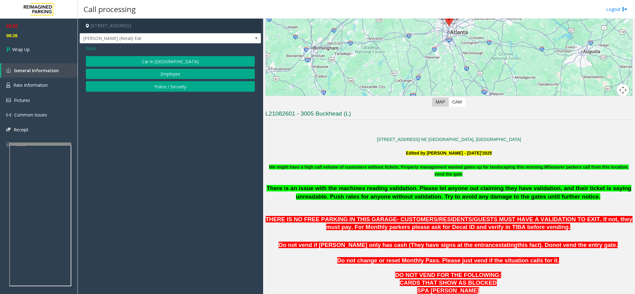
click at [164, 72] on button "Employee" at bounding box center [170, 74] width 169 height 11
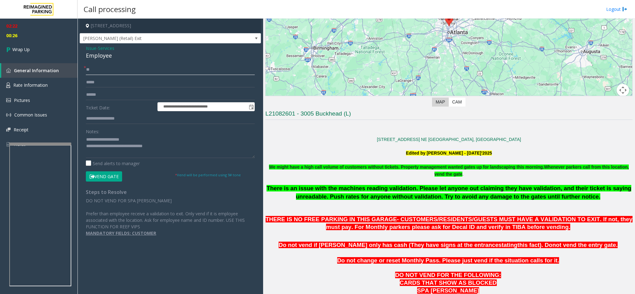
click at [103, 70] on input "**" at bounding box center [170, 69] width 169 height 11
click at [171, 144] on textarea at bounding box center [170, 146] width 169 height 23
drag, startPoint x: 161, startPoint y: 141, endPoint x: 155, endPoint y: 146, distance: 7.5
click at [155, 146] on textarea at bounding box center [170, 146] width 169 height 23
type textarea "**********"
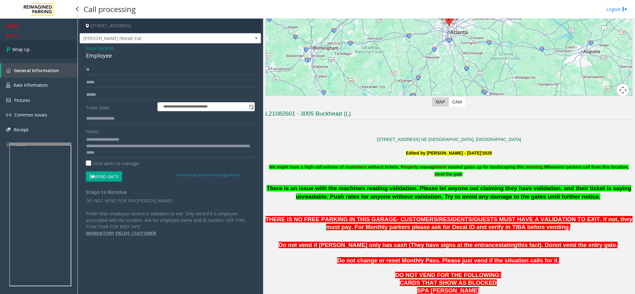
click at [48, 49] on link "Wrap Up" at bounding box center [38, 49] width 77 height 18
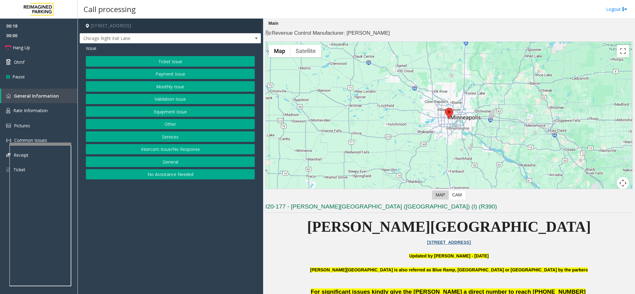
click at [176, 108] on button "Equipment Issue" at bounding box center [170, 111] width 169 height 11
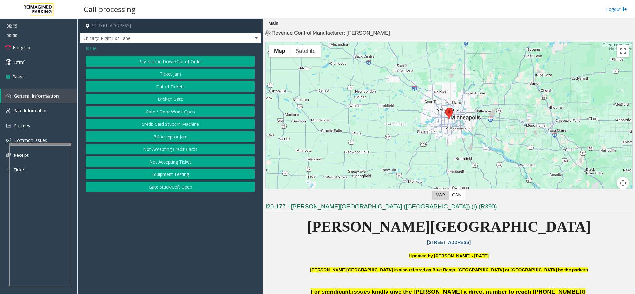
click at [183, 113] on button "Gate / Door Won't Open" at bounding box center [170, 111] width 169 height 11
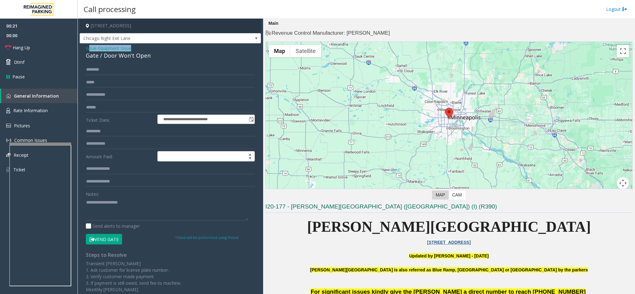
drag, startPoint x: 153, startPoint y: 50, endPoint x: 103, endPoint y: 48, distance: 50.2
click at [99, 48] on div "Issue - Equipment Issue Gate / Door Won't Open" at bounding box center [170, 52] width 169 height 15
click at [155, 53] on div "Gate / Door Won't Open" at bounding box center [170, 55] width 169 height 8
drag, startPoint x: 153, startPoint y: 57, endPoint x: 84, endPoint y: 50, distance: 69.5
click at [84, 50] on div "**********" at bounding box center [170, 197] width 181 height 308
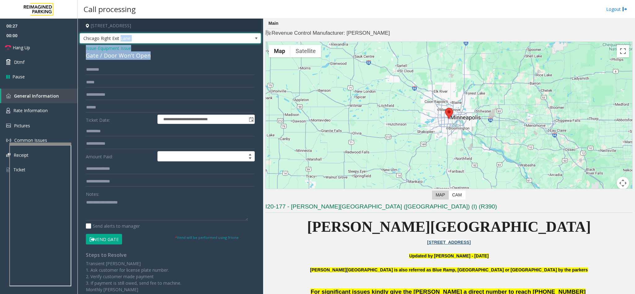
drag, startPoint x: 120, startPoint y: 41, endPoint x: 150, endPoint y: 56, distance: 33.1
click at [150, 56] on div "**********" at bounding box center [170, 185] width 181 height 332
type input "**********"
click at [169, 53] on div "Gate / Door Won't Open" at bounding box center [170, 55] width 169 height 8
drag, startPoint x: 147, startPoint y: 54, endPoint x: 80, endPoint y: 50, distance: 67.0
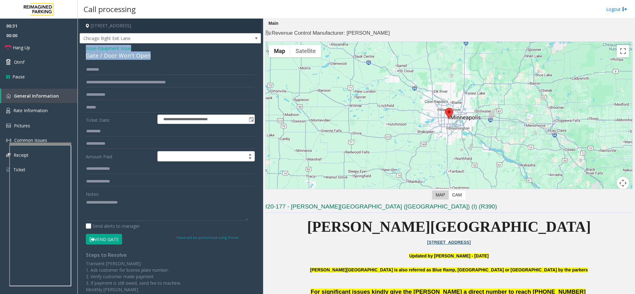
click at [80, 50] on div "**********" at bounding box center [170, 197] width 181 height 308
click at [137, 185] on textarea at bounding box center [167, 208] width 162 height 23
drag, startPoint x: 137, startPoint y: 203, endPoint x: 102, endPoint y: 201, distance: 35.0
click at [102, 185] on textarea at bounding box center [167, 208] width 162 height 23
click at [147, 185] on textarea at bounding box center [167, 208] width 162 height 23
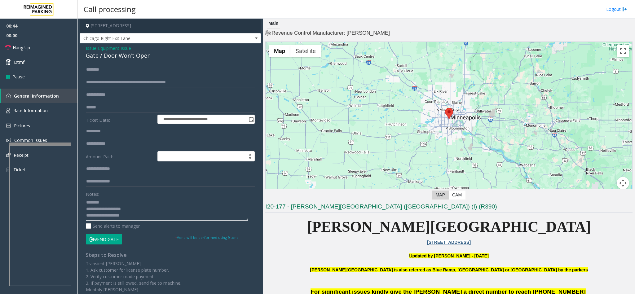
click at [137, 185] on textarea at bounding box center [167, 208] width 162 height 23
drag, startPoint x: 117, startPoint y: 215, endPoint x: 233, endPoint y: 208, distance: 115.7
click at [242, 185] on textarea at bounding box center [167, 208] width 162 height 23
click at [138, 185] on textarea at bounding box center [167, 208] width 162 height 23
click at [116, 185] on button "Vend Gate" at bounding box center [104, 239] width 36 height 11
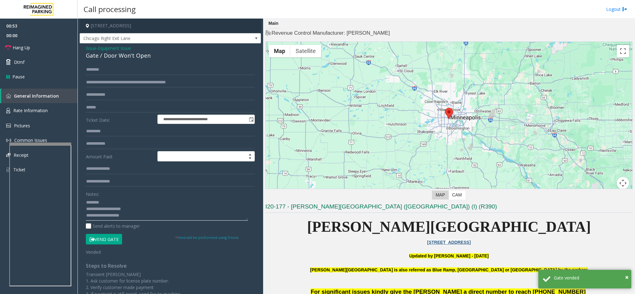
click at [142, 185] on textarea at bounding box center [167, 208] width 162 height 23
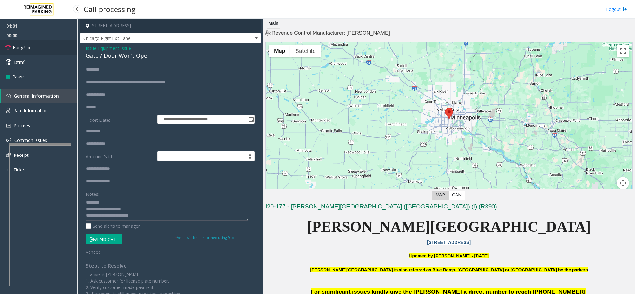
click at [43, 47] on link "Hang Up" at bounding box center [38, 47] width 77 height 15
drag, startPoint x: 158, startPoint y: 219, endPoint x: 164, endPoint y: 217, distance: 6.0
click at [164, 185] on textarea at bounding box center [167, 208] width 162 height 23
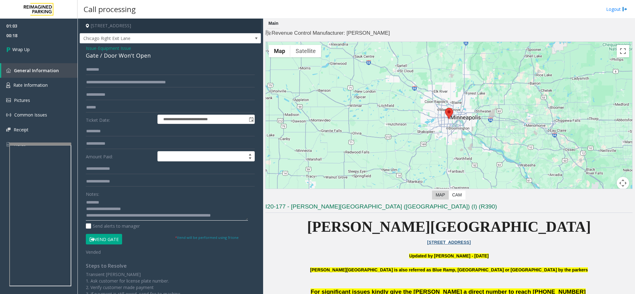
click at [97, 185] on textarea at bounding box center [167, 208] width 162 height 23
type textarea "**********"
drag, startPoint x: 242, startPoint y: 80, endPoint x: 97, endPoint y: 83, distance: 144.6
click at [97, 83] on input "**********" at bounding box center [170, 82] width 169 height 11
type input "*"
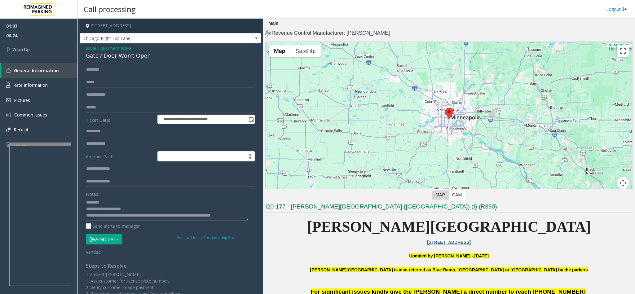
drag, startPoint x: 162, startPoint y: 83, endPoint x: 113, endPoint y: 83, distance: 49.2
click at [113, 83] on input "text" at bounding box center [170, 82] width 169 height 11
click at [30, 46] on link "Wrap Up" at bounding box center [38, 49] width 77 height 18
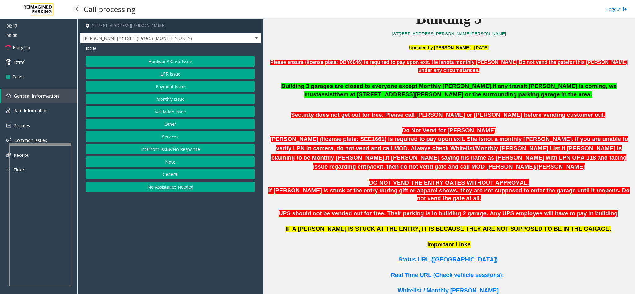
scroll to position [418, 0]
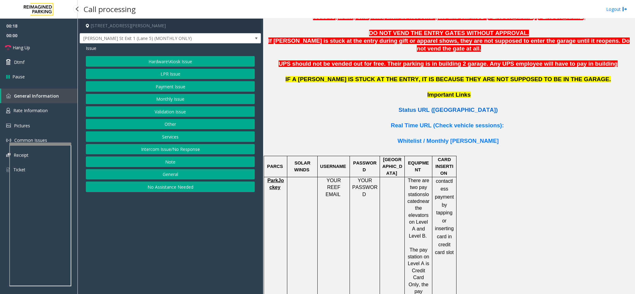
click at [423, 107] on span "Status URL ([GEOGRAPHIC_DATA])" at bounding box center [447, 110] width 99 height 7
click at [180, 153] on button "Intercom Issue/No Response" at bounding box center [170, 149] width 169 height 11
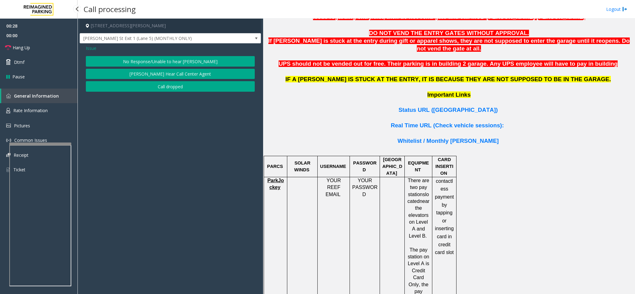
click at [206, 59] on button "No Response/Unable to hear [PERSON_NAME]" at bounding box center [170, 61] width 169 height 11
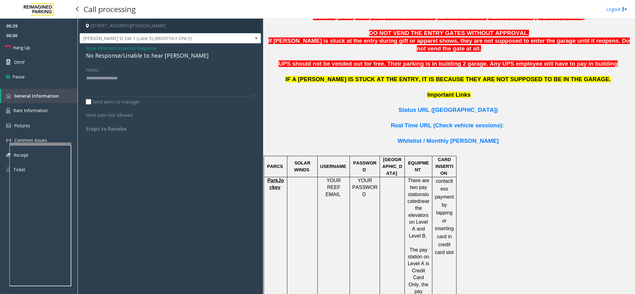
click at [134, 56] on div "No Response/Unable to hear [PERSON_NAME]" at bounding box center [170, 55] width 169 height 8
type textarea "**********"
click at [43, 43] on link "Hang Up" at bounding box center [38, 47] width 77 height 15
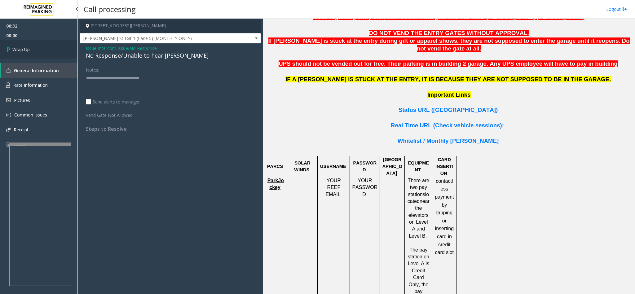
click at [23, 46] on link "Wrap Up" at bounding box center [38, 49] width 77 height 18
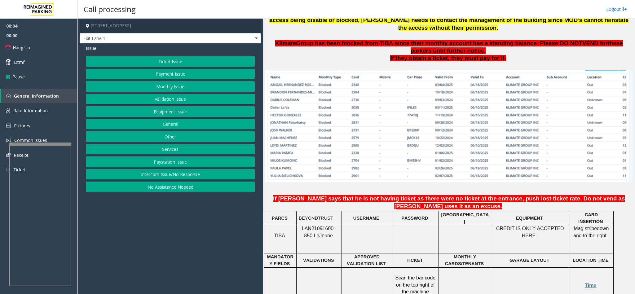
scroll to position [511, 0]
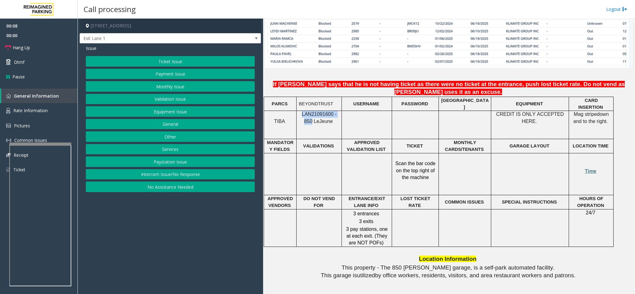
drag, startPoint x: 339, startPoint y: 89, endPoint x: 300, endPoint y: 89, distance: 39.3
click at [300, 111] on div "LAN21091600 - 850 Le Jeune" at bounding box center [318, 118] width 45 height 14
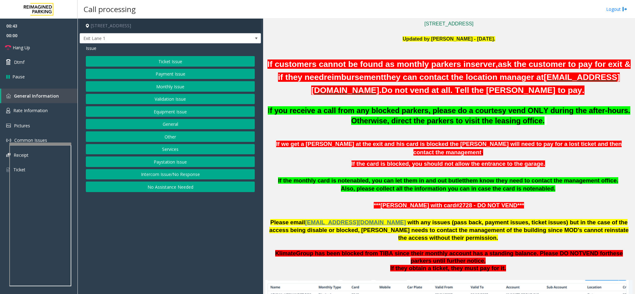
scroll to position [232, 0]
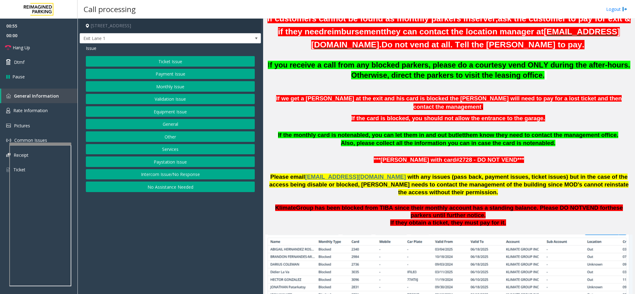
click at [423, 185] on p at bounding box center [448, 231] width 367 height 8
click at [42, 47] on link "Hang Up" at bounding box center [38, 47] width 77 height 15
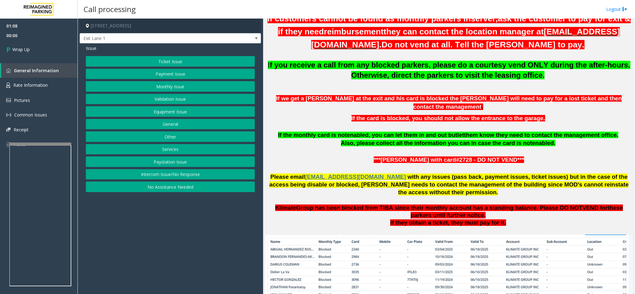
click at [188, 112] on button "Equipment Issue" at bounding box center [170, 111] width 169 height 11
click at [176, 110] on button "Gate / Door Won't Open" at bounding box center [170, 111] width 169 height 11
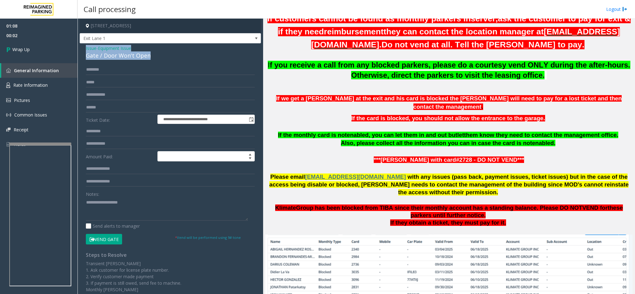
drag, startPoint x: 147, startPoint y: 60, endPoint x: 83, endPoint y: 48, distance: 65.3
click at [83, 48] on div "**********" at bounding box center [170, 193] width 181 height 301
click at [135, 185] on textarea at bounding box center [167, 208] width 162 height 23
drag, startPoint x: 135, startPoint y: 201, endPoint x: 116, endPoint y: 196, distance: 19.5
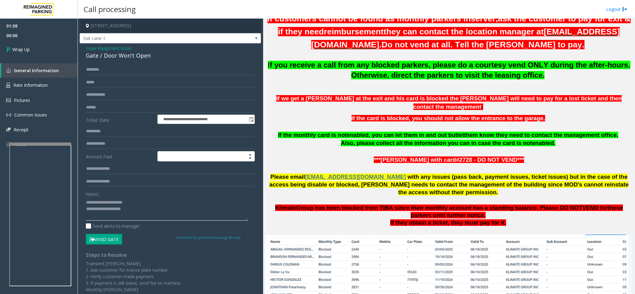
click at [116, 185] on div "Notes:" at bounding box center [170, 205] width 169 height 32
drag, startPoint x: 176, startPoint y: 209, endPoint x: 184, endPoint y: 207, distance: 8.6
click at [184, 185] on textarea at bounding box center [167, 208] width 162 height 23
click at [241, 185] on textarea at bounding box center [167, 208] width 162 height 23
type textarea "**********"
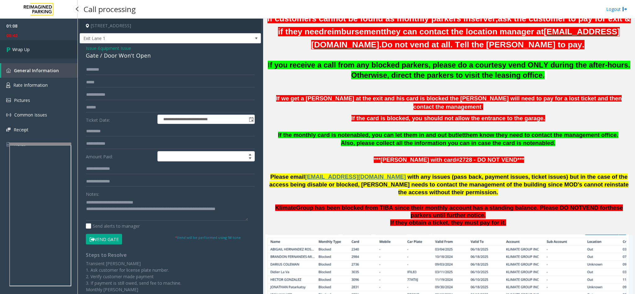
click at [12, 45] on icon at bounding box center [9, 49] width 6 height 10
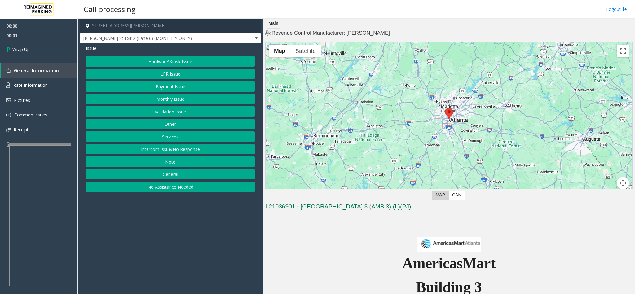
click at [169, 151] on button "Intercom Issue/No Response" at bounding box center [170, 149] width 169 height 11
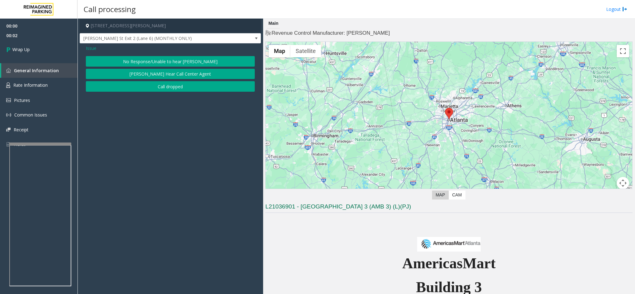
click at [174, 85] on button "Call dropped" at bounding box center [170, 86] width 169 height 11
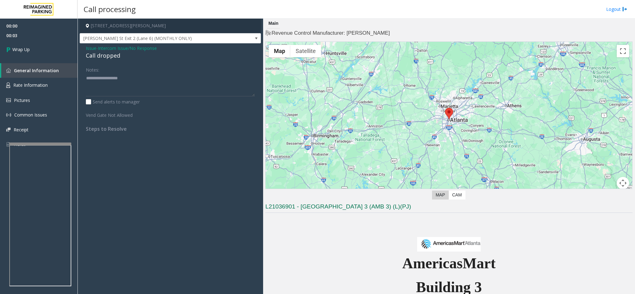
click at [119, 54] on div "Call dropped" at bounding box center [170, 55] width 169 height 8
click at [115, 55] on div "Call dropped" at bounding box center [170, 55] width 169 height 8
type textarea "**********"
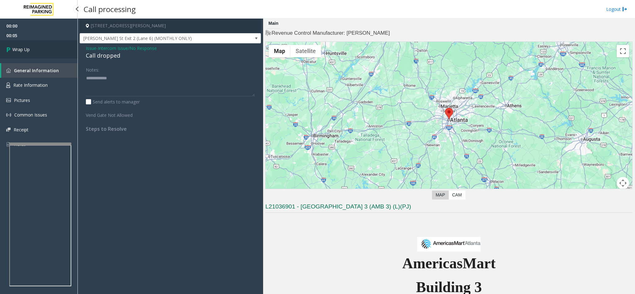
click at [26, 45] on link "Wrap Up" at bounding box center [38, 49] width 77 height 18
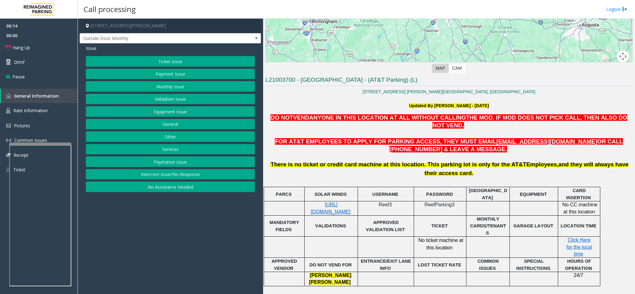
scroll to position [80, 0]
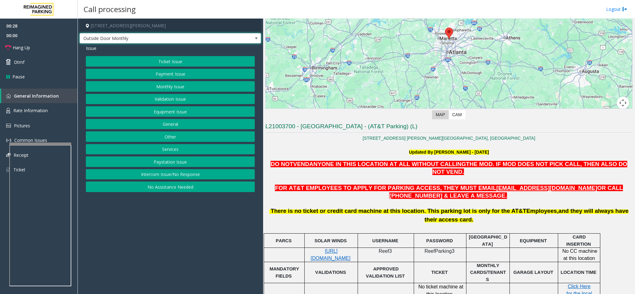
click at [249, 34] on span "Outside Door Monthly" at bounding box center [170, 38] width 181 height 11
click at [347, 150] on p "Updated By [PERSON_NAME] - [DATE]" at bounding box center [448, 152] width 367 height 7
click at [255, 31] on h4 "[STREET_ADDRESS][PERSON_NAME]" at bounding box center [170, 26] width 181 height 15
click at [255, 33] on span "Outside Door Monthly" at bounding box center [170, 38] width 181 height 11
click at [366, 148] on p at bounding box center [448, 145] width 367 height 7
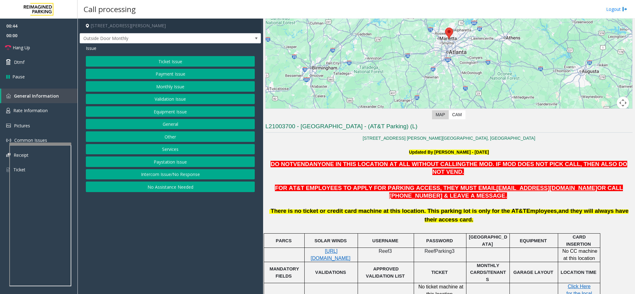
click at [357, 149] on p "Updated By [PERSON_NAME] - [DATE]" at bounding box center [448, 152] width 367 height 7
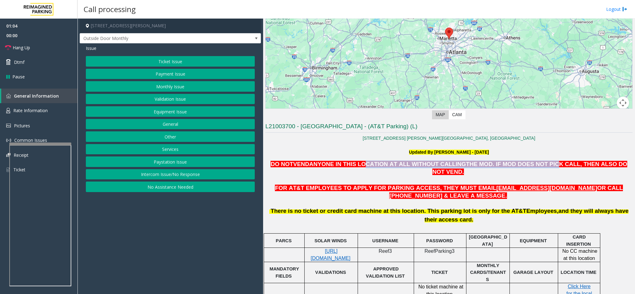
drag, startPoint x: 359, startPoint y: 168, endPoint x: 525, endPoint y: 166, distance: 166.6
click at [423, 166] on p "DO NOT VEND ANYONE IN THIS LOCATION AT ALL WITHOUT CALLING THE MOD . IF MOD DOE…" at bounding box center [448, 167] width 367 height 15
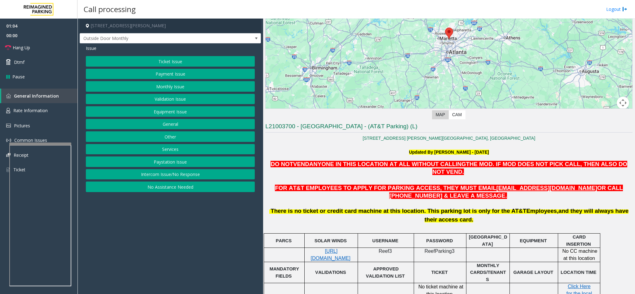
click at [423, 164] on span ". IF MOD DOES NOT PICK CALL, THEN ALSO DO NOT VEND." at bounding box center [529, 168] width 195 height 14
drag, startPoint x: 547, startPoint y: 164, endPoint x: 567, endPoint y: 166, distance: 20.3
click at [423, 167] on span ". IF MOD DOES NOT PICK CALL, THEN ALSO DO NOT VEND." at bounding box center [529, 168] width 195 height 14
click at [409, 185] on span "FOR AT&T EMPLOYEES TO APPLY FOR PARKING ACCESS, THEY MUST EMAIL" at bounding box center [385, 188] width 221 height 7
click at [181, 86] on button "Monthly Issue" at bounding box center [170, 86] width 169 height 11
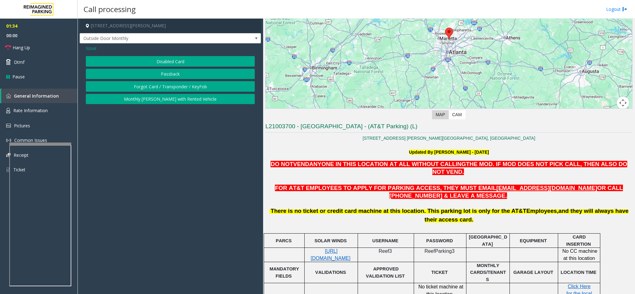
click at [168, 60] on button "Disabled Card" at bounding box center [170, 61] width 169 height 11
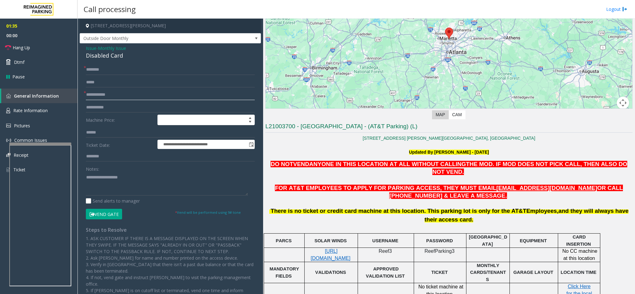
click at [103, 96] on input "text" at bounding box center [170, 94] width 169 height 11
click at [111, 98] on input "text" at bounding box center [170, 94] width 169 height 11
click at [113, 98] on input "text" at bounding box center [170, 94] width 169 height 11
click at [117, 96] on input "text" at bounding box center [170, 94] width 169 height 11
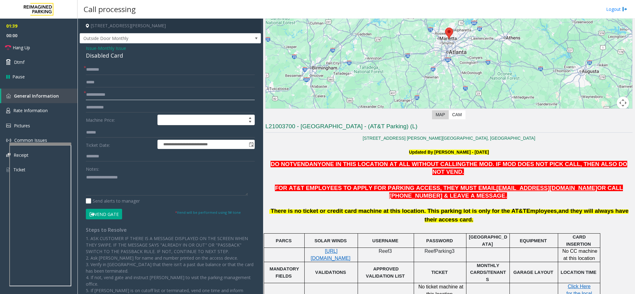
click at [117, 96] on input "text" at bounding box center [170, 94] width 169 height 11
type input "*****"
click at [148, 69] on input "text" at bounding box center [170, 69] width 169 height 11
click at [107, 71] on input "**********" at bounding box center [170, 69] width 169 height 11
click at [97, 69] on input "**********" at bounding box center [170, 69] width 169 height 11
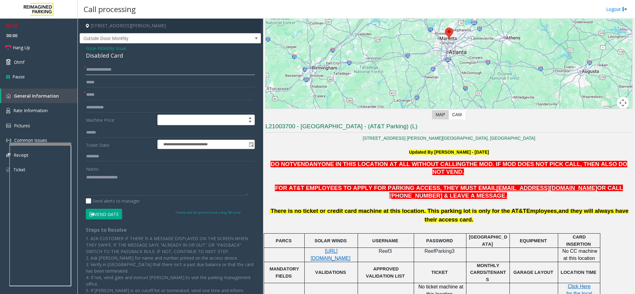
click at [105, 70] on input "**********" at bounding box center [170, 69] width 169 height 11
type input "**********"
click at [111, 94] on input "*****" at bounding box center [170, 94] width 169 height 11
type input "*****"
click at [121, 181] on textarea at bounding box center [167, 183] width 162 height 23
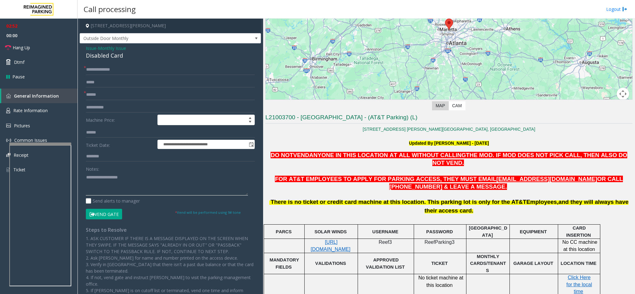
scroll to position [93, 0]
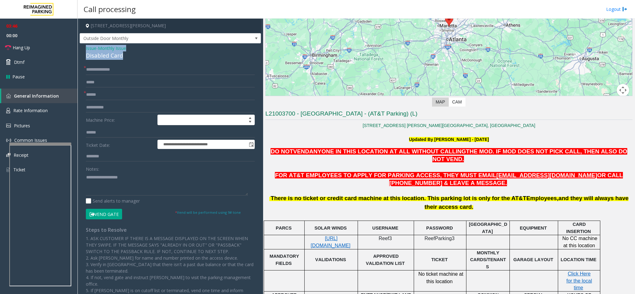
drag, startPoint x: 126, startPoint y: 57, endPoint x: 82, endPoint y: 49, distance: 44.8
click at [82, 49] on div "**********" at bounding box center [170, 200] width 181 height 315
click at [127, 178] on textarea at bounding box center [167, 183] width 162 height 23
click at [131, 177] on textarea at bounding box center [167, 183] width 162 height 23
drag, startPoint x: 131, startPoint y: 177, endPoint x: 104, endPoint y: 175, distance: 27.1
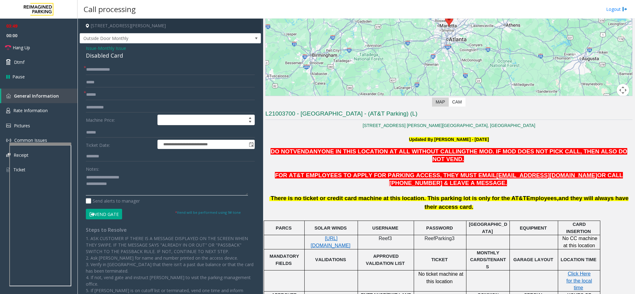
click at [104, 175] on textarea at bounding box center [167, 183] width 162 height 23
click at [141, 181] on textarea at bounding box center [167, 183] width 162 height 23
click at [188, 185] on textarea at bounding box center [167, 183] width 162 height 23
click at [117, 183] on textarea at bounding box center [167, 183] width 162 height 23
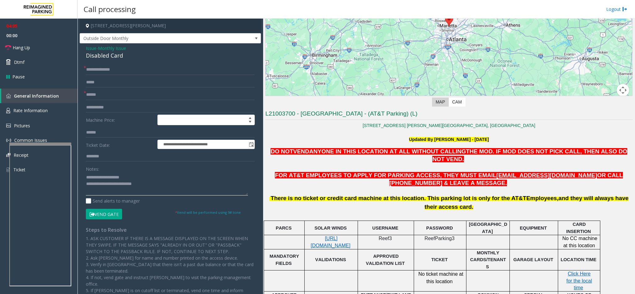
click at [118, 181] on textarea at bounding box center [167, 183] width 162 height 23
click at [117, 184] on textarea at bounding box center [167, 183] width 162 height 23
click at [160, 185] on textarea at bounding box center [167, 183] width 162 height 23
click at [156, 181] on textarea at bounding box center [167, 183] width 162 height 23
click at [155, 184] on textarea at bounding box center [167, 183] width 162 height 23
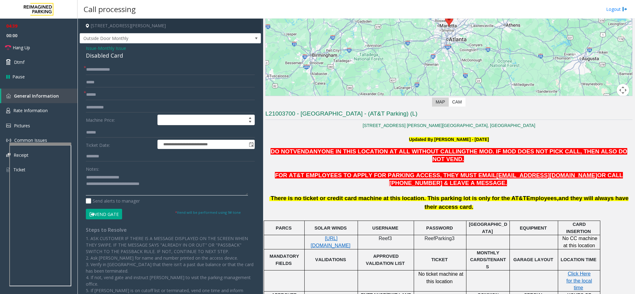
click at [162, 181] on textarea at bounding box center [167, 183] width 162 height 23
click at [171, 185] on textarea at bounding box center [167, 183] width 162 height 23
click at [180, 185] on textarea at bounding box center [167, 183] width 162 height 23
click at [185, 185] on textarea at bounding box center [167, 183] width 162 height 23
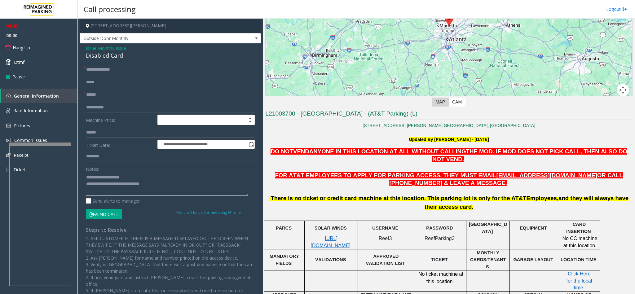
click at [186, 185] on textarea at bounding box center [167, 183] width 162 height 23
click at [181, 185] on textarea at bounding box center [167, 183] width 162 height 23
click at [195, 185] on textarea at bounding box center [167, 183] width 162 height 23
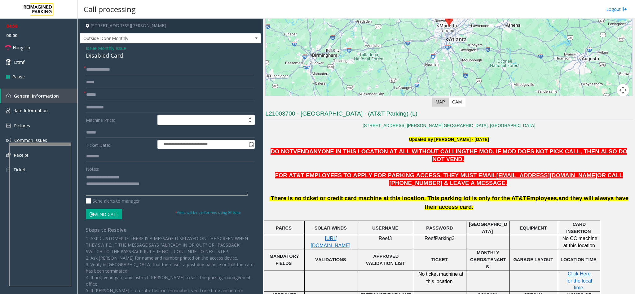
click at [195, 185] on textarea at bounding box center [167, 183] width 162 height 23
click at [201, 185] on textarea at bounding box center [167, 183] width 162 height 23
click at [26, 44] on span "Hang Up" at bounding box center [21, 47] width 17 height 7
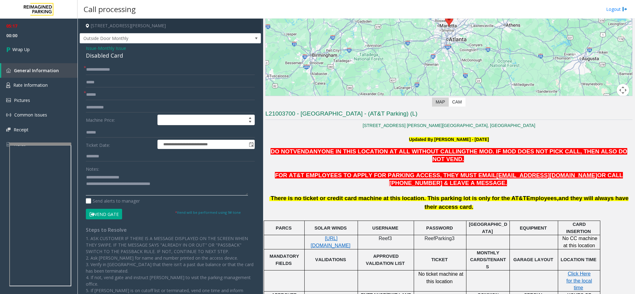
click at [177, 184] on textarea at bounding box center [167, 183] width 162 height 23
type textarea "**********"
click at [40, 52] on link "Wrap Up" at bounding box center [38, 49] width 77 height 18
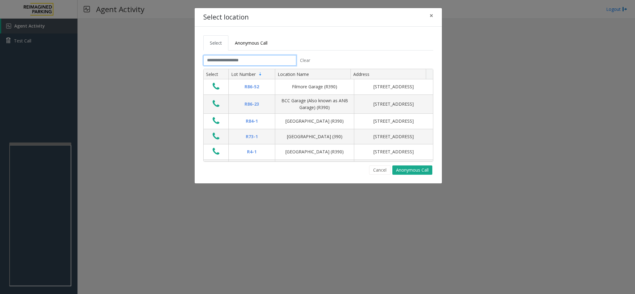
click at [237, 63] on input "text" at bounding box center [249, 60] width 93 height 11
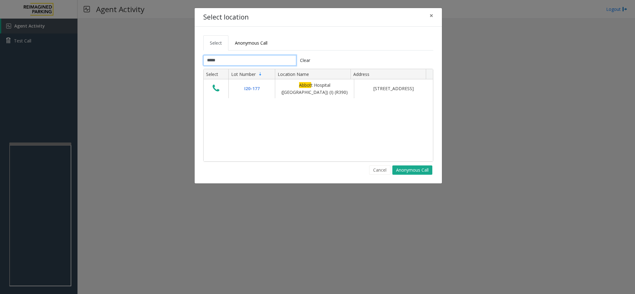
type input "*****"
click at [305, 44] on ul "Select Anonymous Call" at bounding box center [318, 42] width 230 height 15
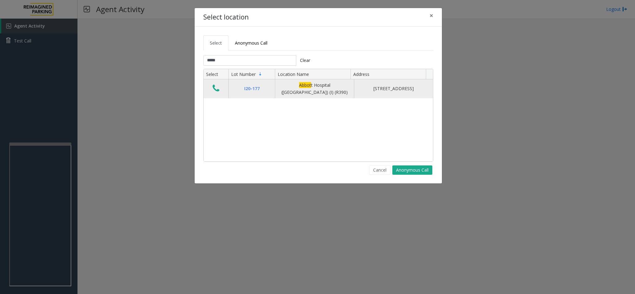
click at [215, 89] on icon "Data table" at bounding box center [215, 88] width 7 height 9
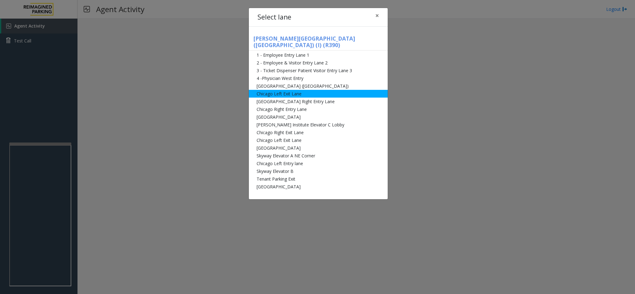
click at [278, 90] on li "Chicago Left Exit Lane" at bounding box center [318, 94] width 139 height 8
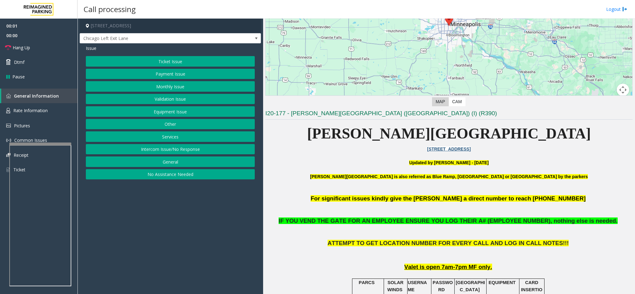
scroll to position [232, 0]
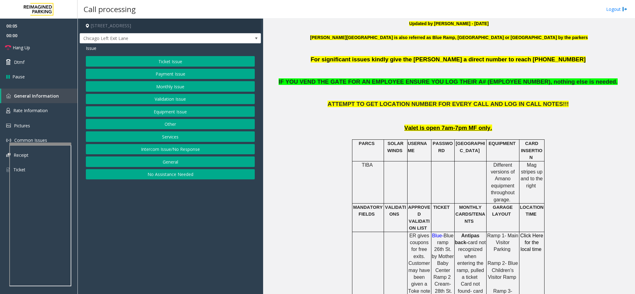
click at [183, 85] on button "Monthly Issue" at bounding box center [170, 86] width 169 height 11
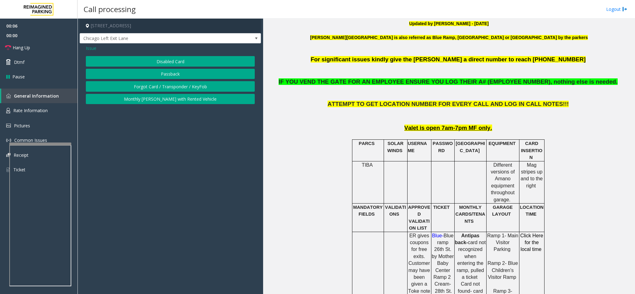
click at [183, 61] on button "Disabled Card" at bounding box center [170, 61] width 169 height 11
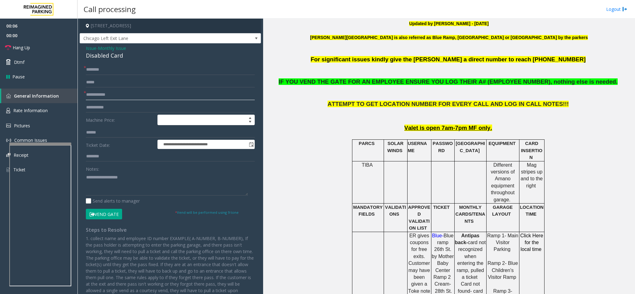
click at [129, 98] on input "text" at bounding box center [170, 94] width 169 height 11
click at [138, 98] on input "text" at bounding box center [170, 94] width 169 height 11
drag, startPoint x: 129, startPoint y: 52, endPoint x: 84, endPoint y: 50, distance: 45.6
click at [84, 50] on div "**********" at bounding box center [170, 181] width 181 height 276
type textarea "**********"
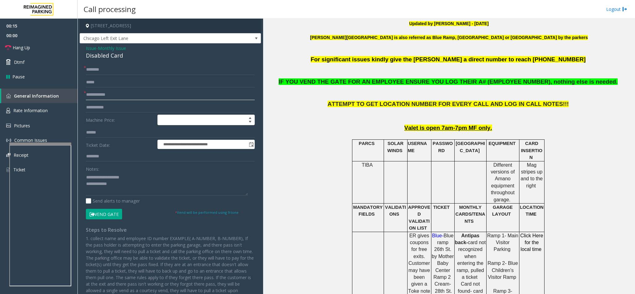
click at [99, 97] on input "text" at bounding box center [170, 94] width 169 height 11
type input "******"
click at [114, 185] on button "Vend Gate" at bounding box center [104, 214] width 36 height 11
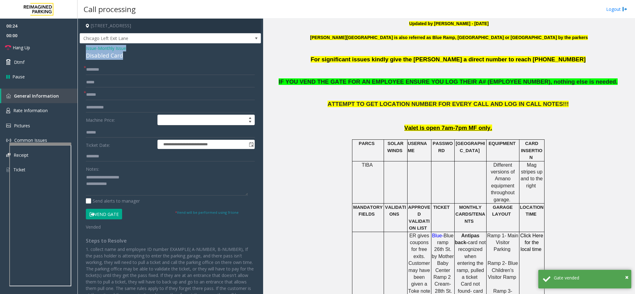
drag, startPoint x: 123, startPoint y: 59, endPoint x: 84, endPoint y: 46, distance: 41.2
click at [84, 46] on div "**********" at bounding box center [170, 186] width 181 height 287
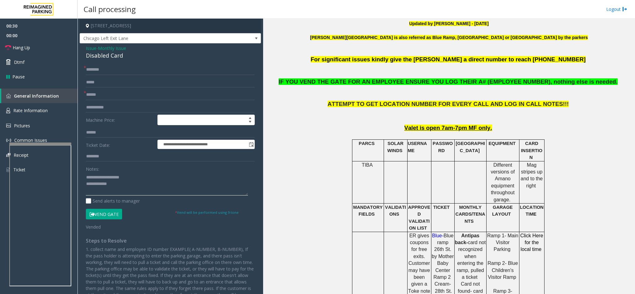
drag, startPoint x: 131, startPoint y: 173, endPoint x: 100, endPoint y: 175, distance: 31.7
click at [100, 175] on textarea at bounding box center [167, 183] width 162 height 23
drag, startPoint x: 126, startPoint y: 184, endPoint x: 117, endPoint y: 186, distance: 9.1
click at [127, 184] on textarea at bounding box center [167, 183] width 162 height 23
click at [31, 43] on link "Hang Up" at bounding box center [38, 47] width 77 height 15
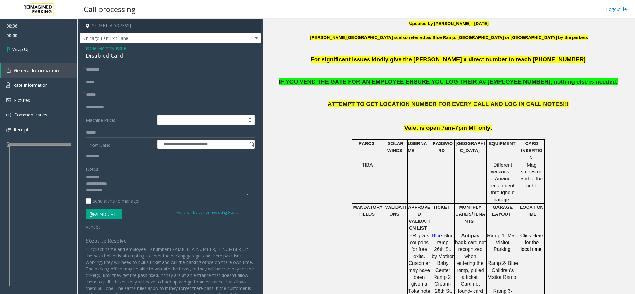
click at [129, 185] on textarea at bounding box center [167, 183] width 162 height 23
type textarea "**********"
click at [106, 68] on input "text" at bounding box center [170, 69] width 169 height 11
type input "**"
click at [22, 45] on link "Wrap Up" at bounding box center [38, 49] width 77 height 18
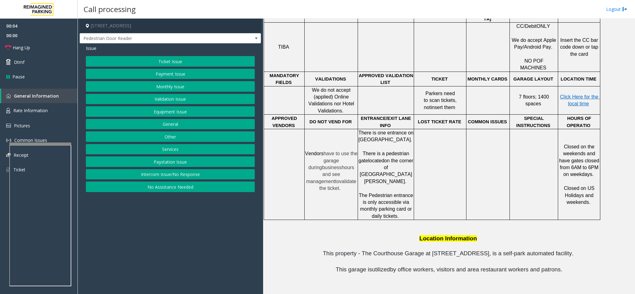
scroll to position [232, 0]
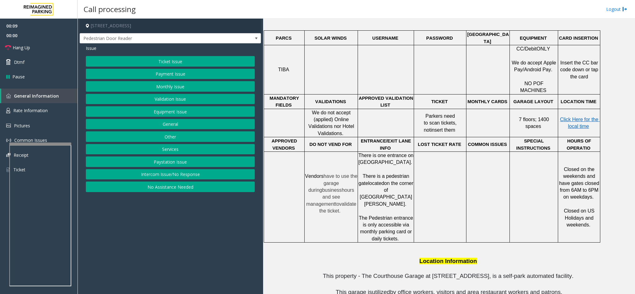
click at [195, 178] on button "Intercom Issue/No Response" at bounding box center [170, 174] width 169 height 11
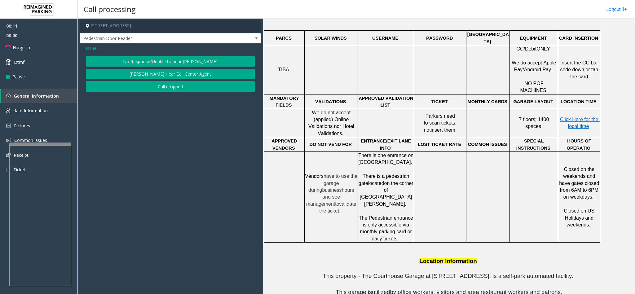
click at [153, 62] on button "No Response/Unable to hear [PERSON_NAME]" at bounding box center [170, 61] width 169 height 11
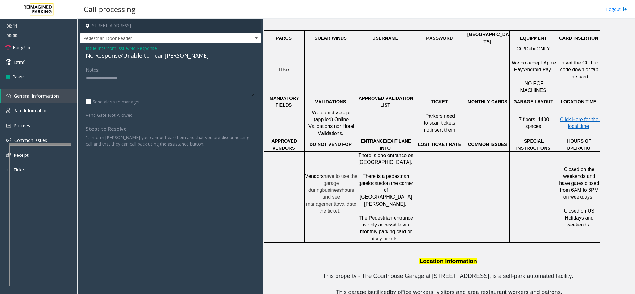
click at [148, 55] on div "No Response/Unable to hear [PERSON_NAME]" at bounding box center [170, 55] width 169 height 8
type textarea "**********"
click at [43, 48] on link "Hang Up" at bounding box center [38, 47] width 77 height 15
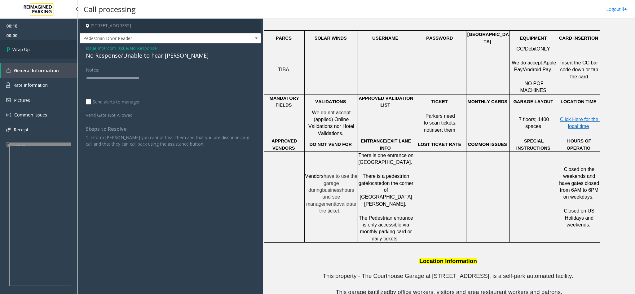
click at [41, 47] on link "Wrap Up" at bounding box center [38, 49] width 77 height 18
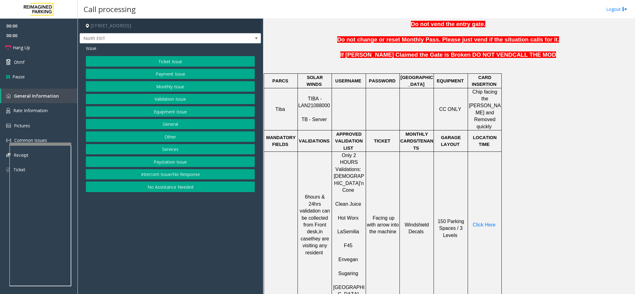
scroll to position [279, 0]
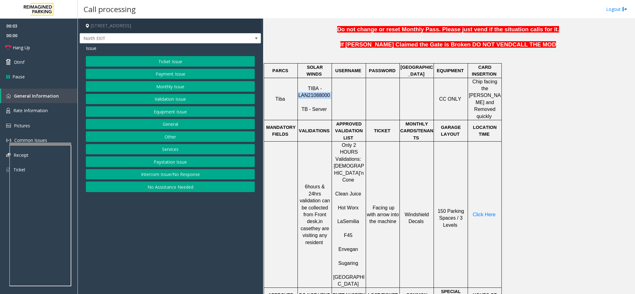
drag, startPoint x: 329, startPoint y: 91, endPoint x: 300, endPoint y: 94, distance: 28.9
click at [300, 94] on p "TIBA - LAN21088000 TB - Server" at bounding box center [314, 99] width 33 height 28
copy p "LAN21088000"
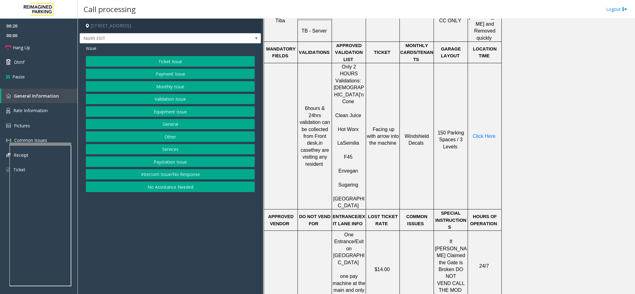
scroll to position [323, 0]
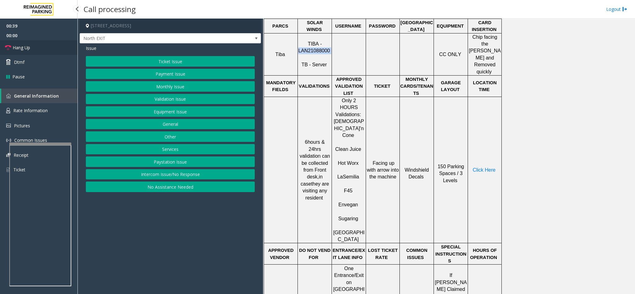
click at [45, 46] on link "Hang Up" at bounding box center [38, 47] width 77 height 15
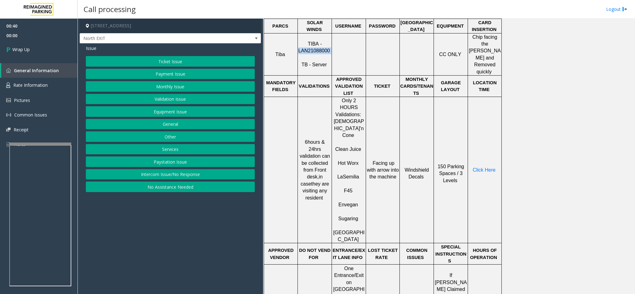
click at [172, 59] on button "Ticket Issue" at bounding box center [170, 61] width 169 height 11
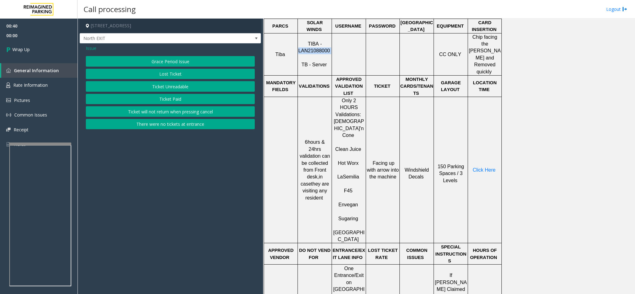
click at [173, 77] on button "Lost Ticket" at bounding box center [170, 74] width 169 height 11
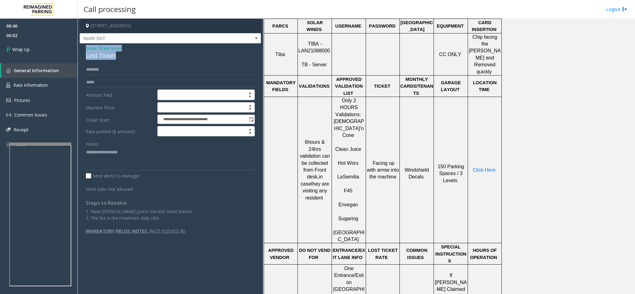
drag, startPoint x: 116, startPoint y: 60, endPoint x: 79, endPoint y: 48, distance: 38.6
click at [80, 48] on div "**********" at bounding box center [170, 141] width 181 height 197
click at [125, 153] on textarea at bounding box center [170, 158] width 169 height 23
drag, startPoint x: 125, startPoint y: 153, endPoint x: 100, endPoint y: 155, distance: 25.1
click at [100, 155] on textarea at bounding box center [170, 158] width 169 height 23
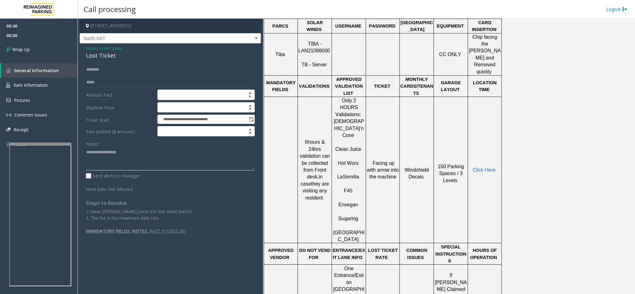
click at [131, 164] on textarea at bounding box center [170, 158] width 169 height 23
click at [157, 163] on textarea at bounding box center [170, 158] width 169 height 23
type textarea "**********"
click at [27, 46] on link "Wrap Up" at bounding box center [38, 49] width 77 height 18
